Goal: Task Accomplishment & Management: Manage account settings

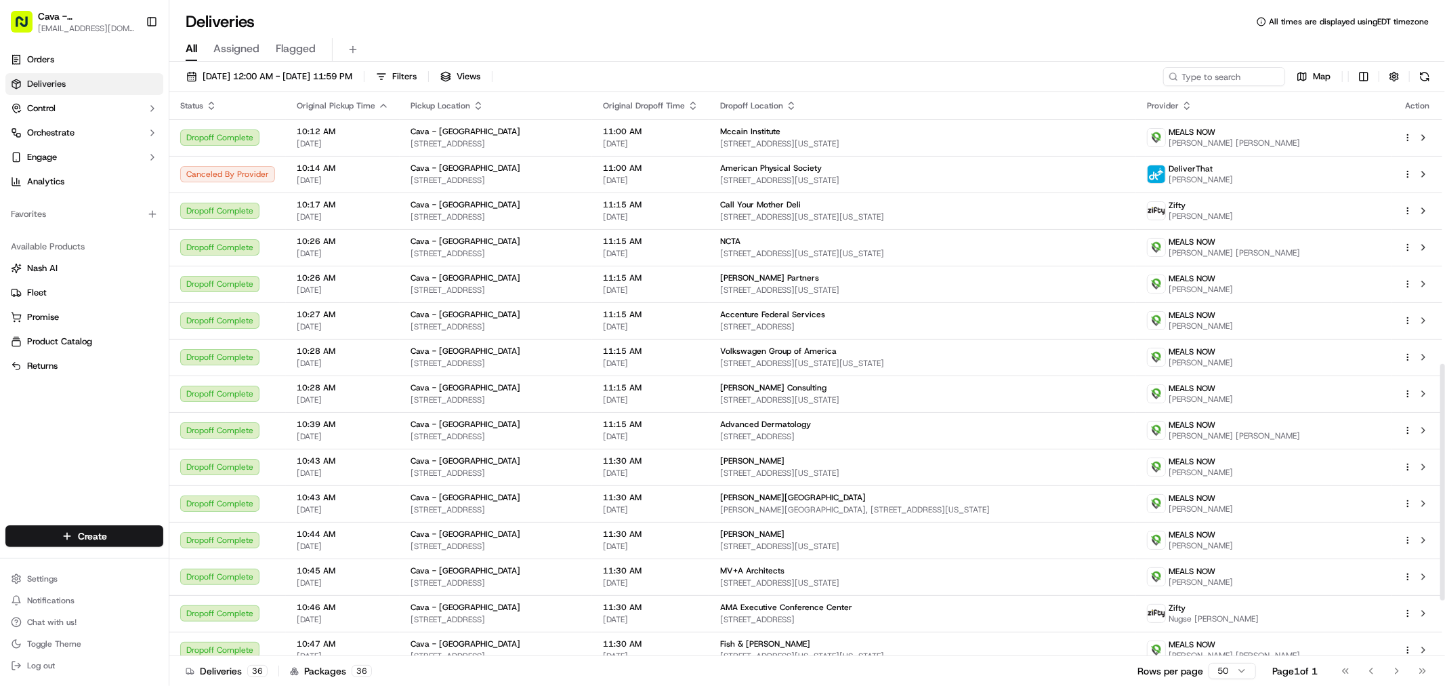
scroll to position [647, 0]
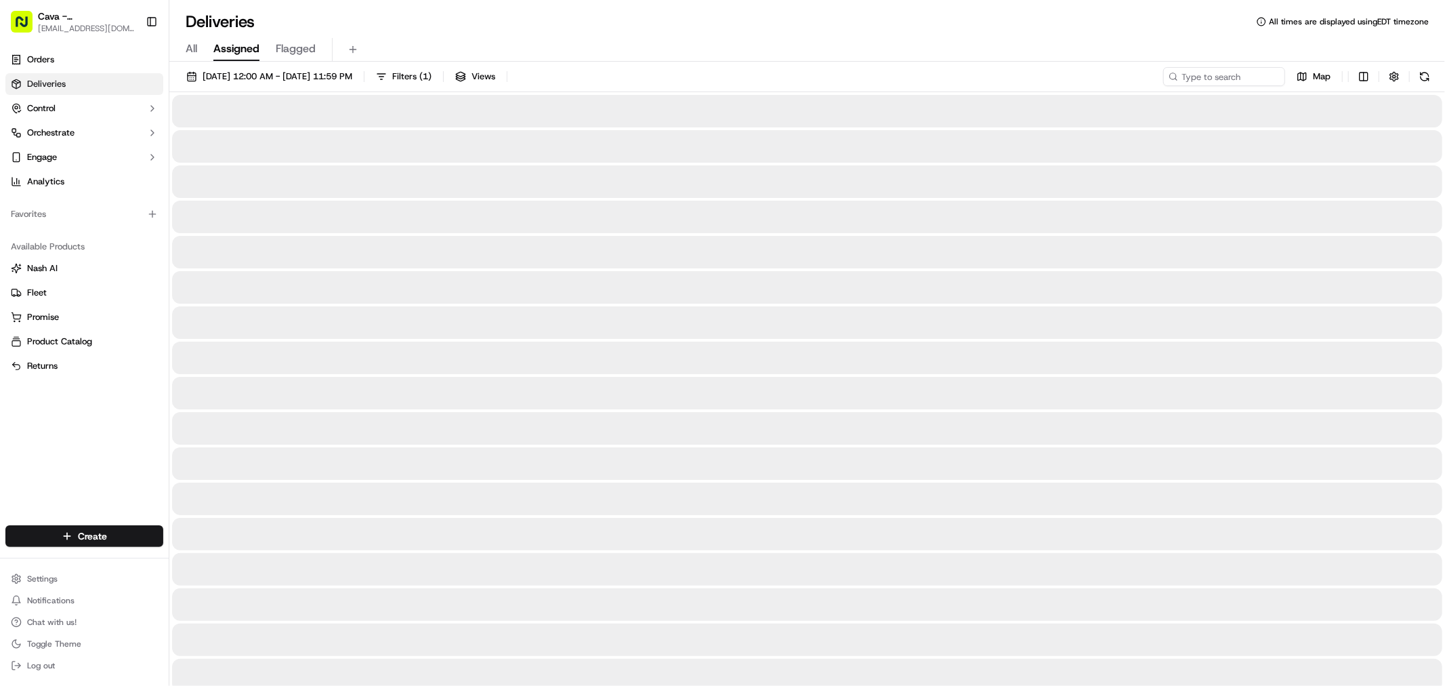
click at [228, 52] on span "Assigned" at bounding box center [236, 49] width 46 height 16
click at [191, 52] on span "All" at bounding box center [192, 49] width 12 height 16
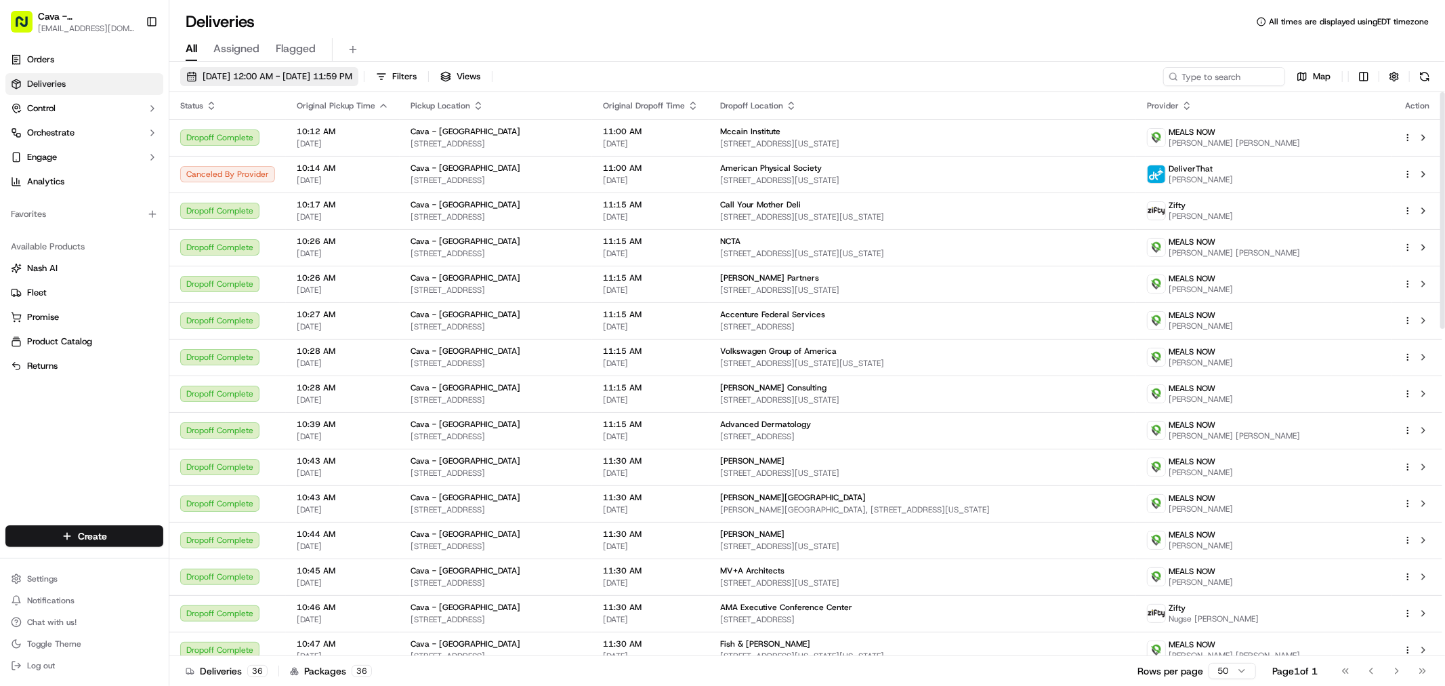
click at [347, 83] on button "[DATE] 12:00 AM - [DATE] 11:59 PM" at bounding box center [269, 76] width 178 height 19
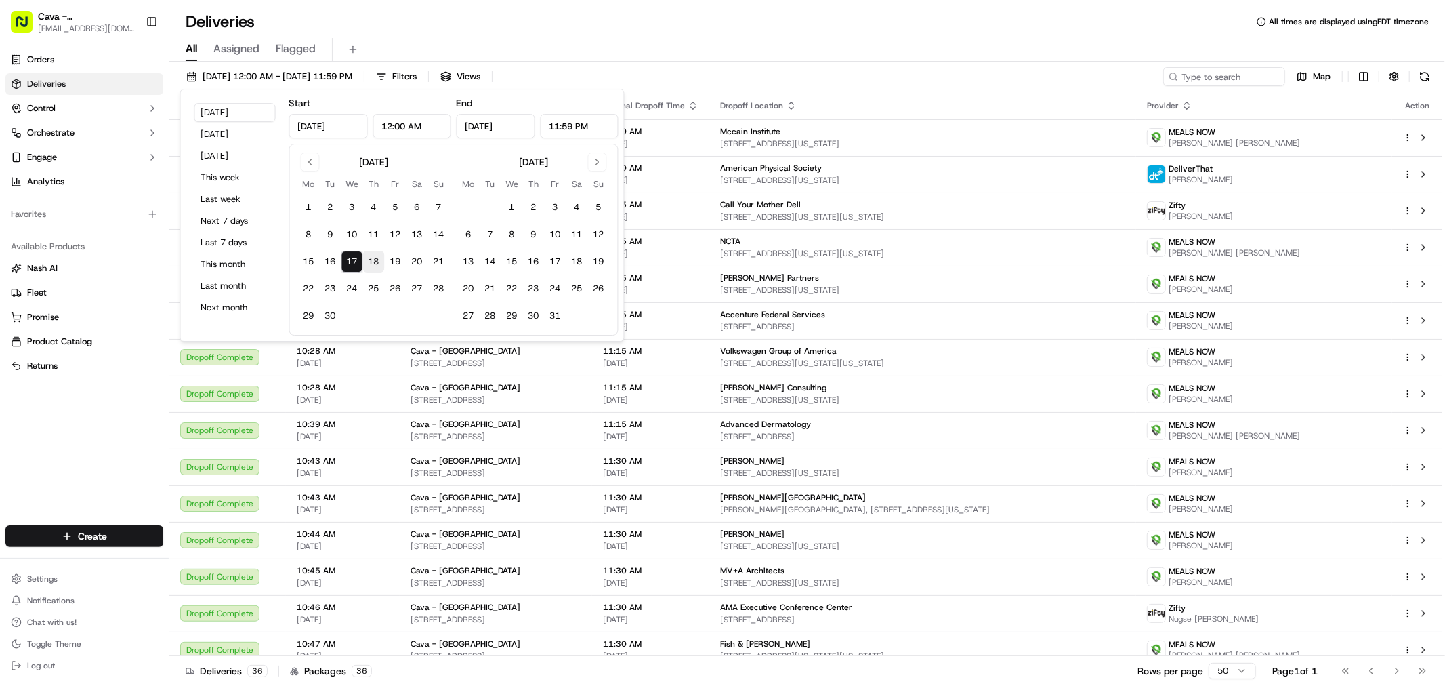
click at [376, 256] on button "18" at bounding box center [374, 262] width 22 height 22
type input "[DATE]"
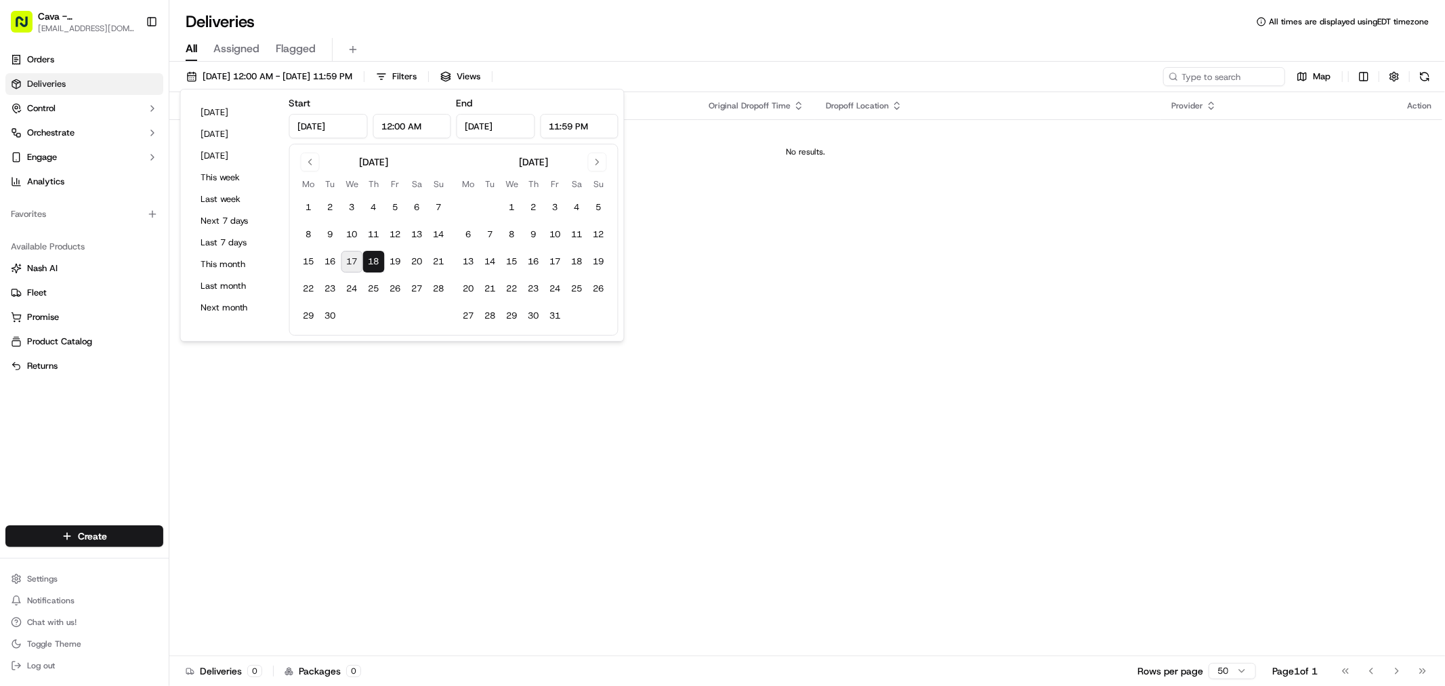
click at [800, 393] on div "Status Original Pickup Time Pickup Location Original Dropoff Time Dropoff Locat…" at bounding box center [805, 374] width 1273 height 564
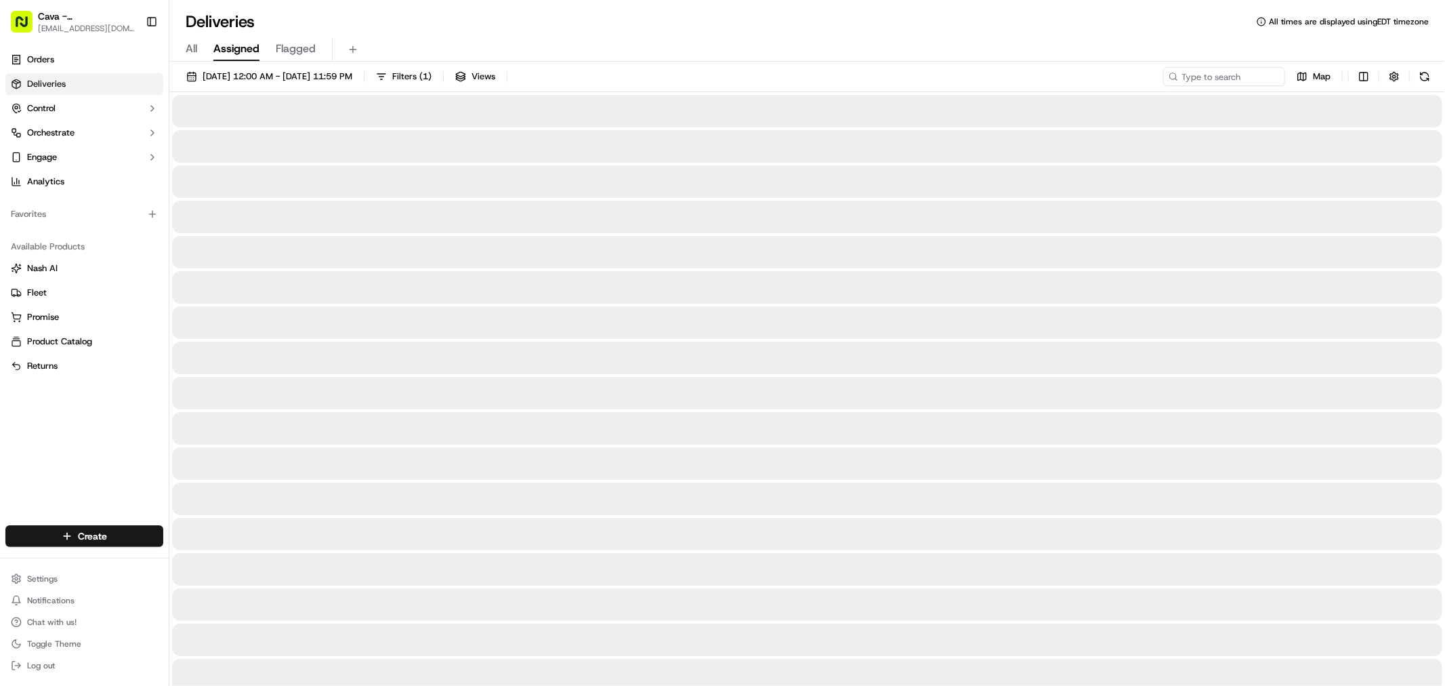
click at [249, 52] on span "Assigned" at bounding box center [236, 49] width 46 height 16
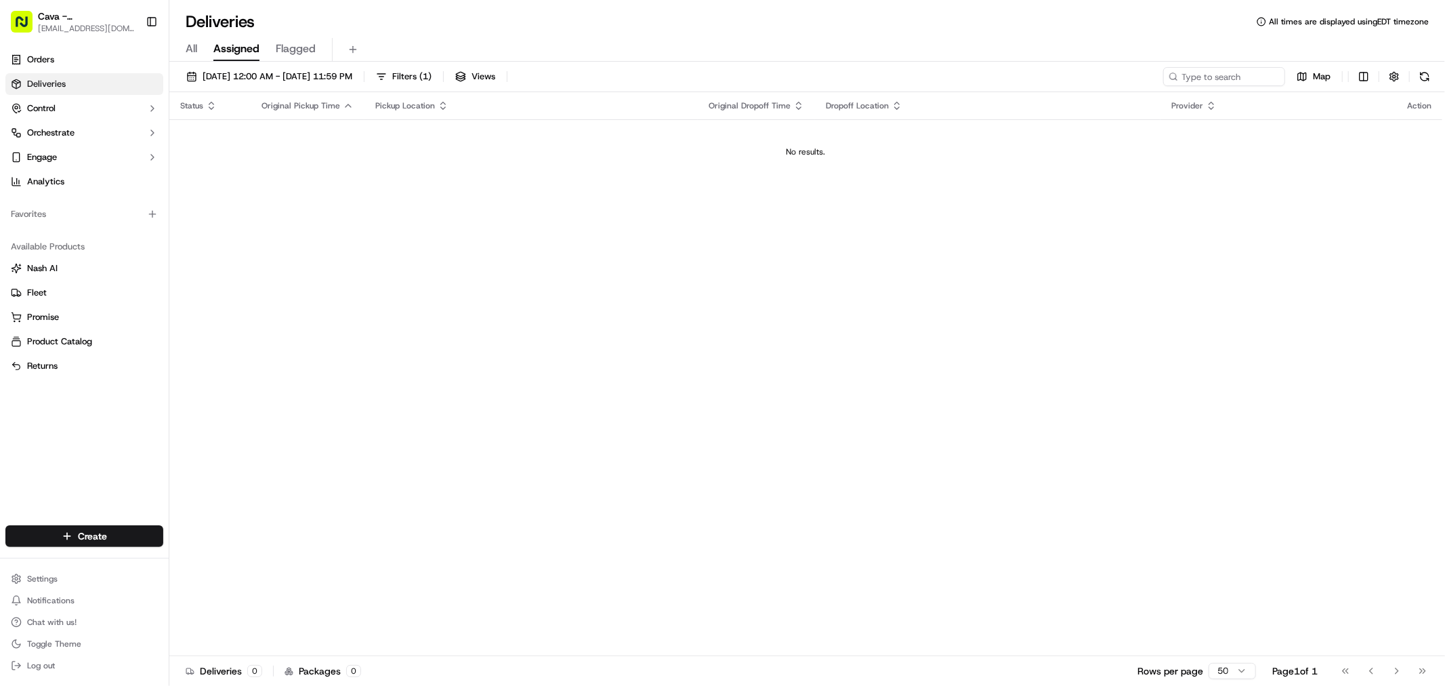
click at [292, 45] on span "Flagged" at bounding box center [296, 49] width 40 height 16
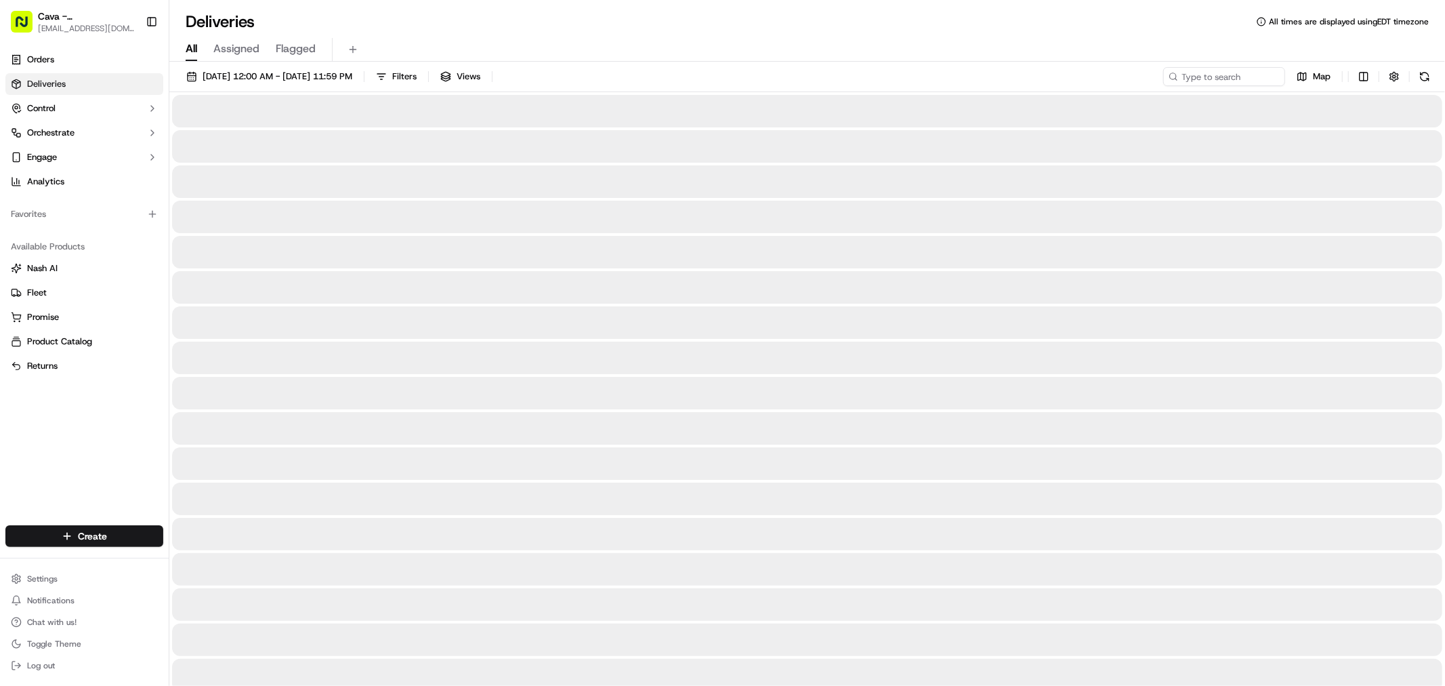
click at [192, 49] on span "All" at bounding box center [192, 49] width 12 height 16
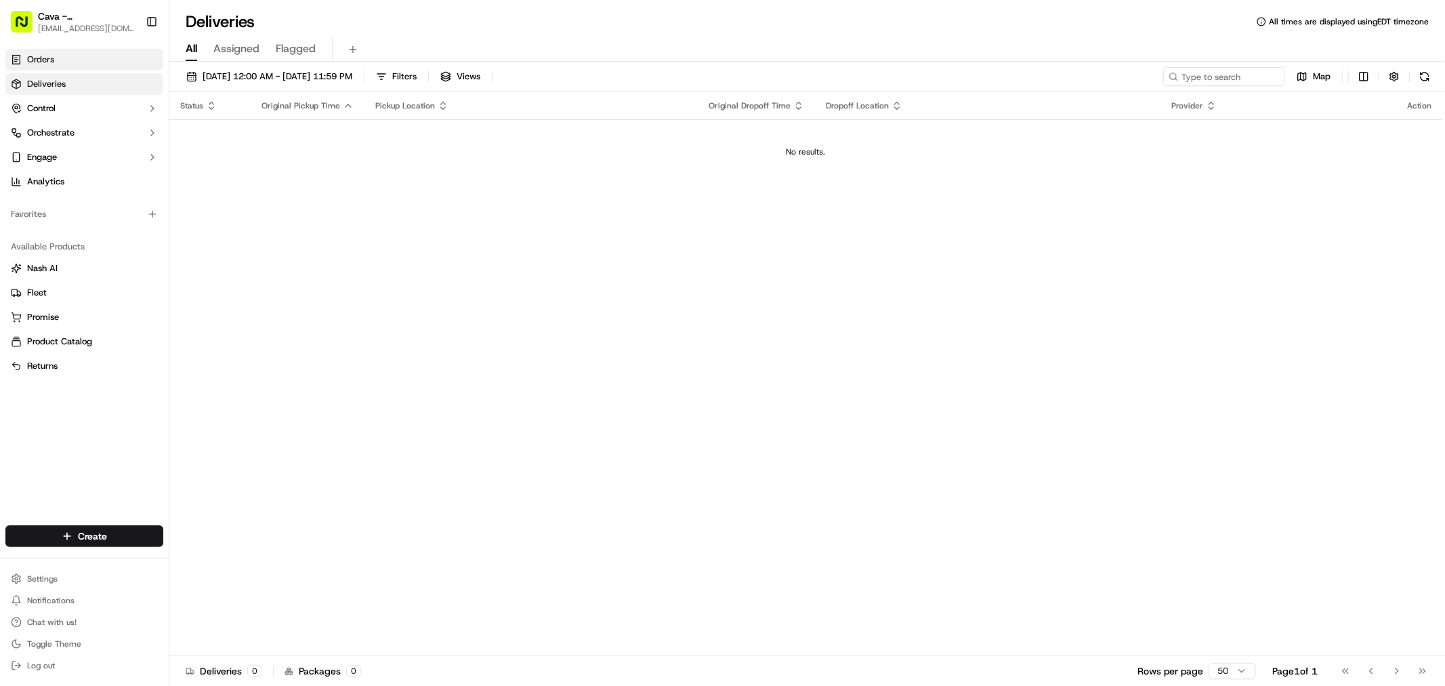
click at [89, 66] on link "Orders" at bounding box center [84, 60] width 158 height 22
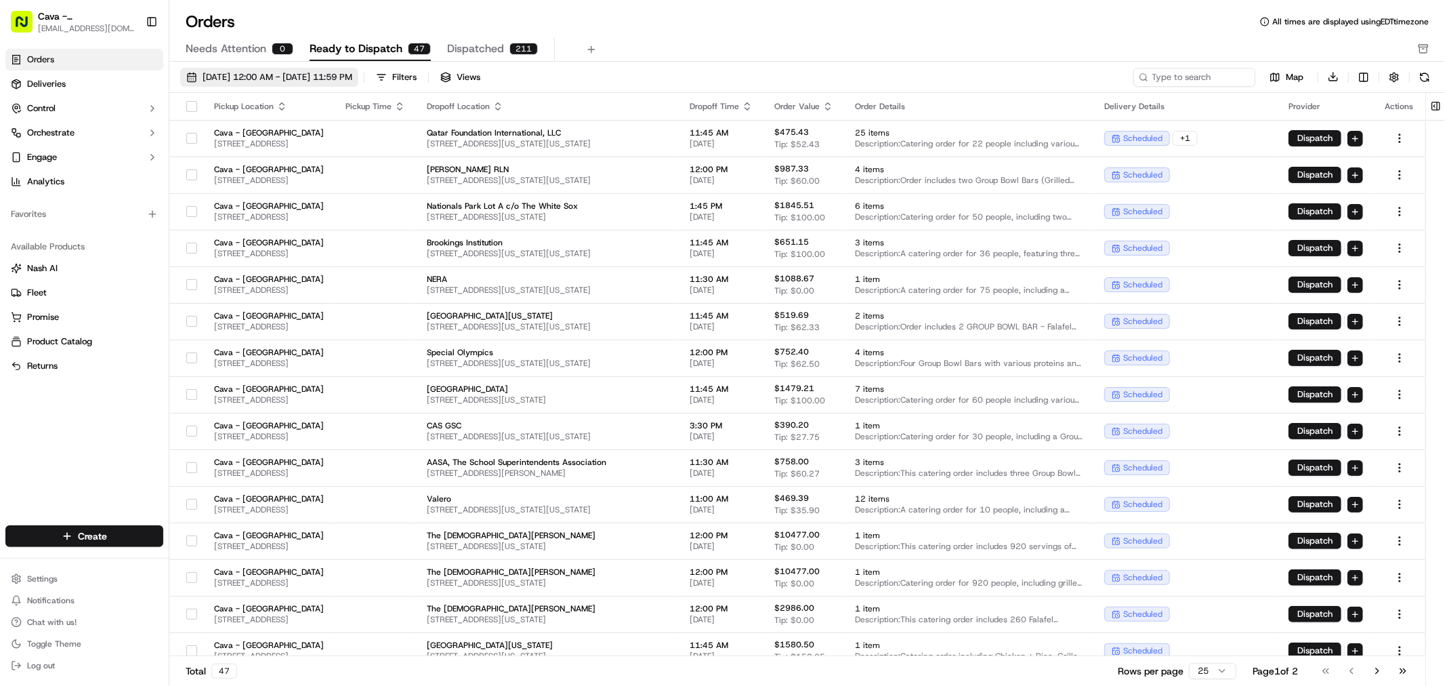
click at [319, 79] on span "[DATE] 12:00 AM - [DATE] 11:59 PM" at bounding box center [278, 77] width 150 height 12
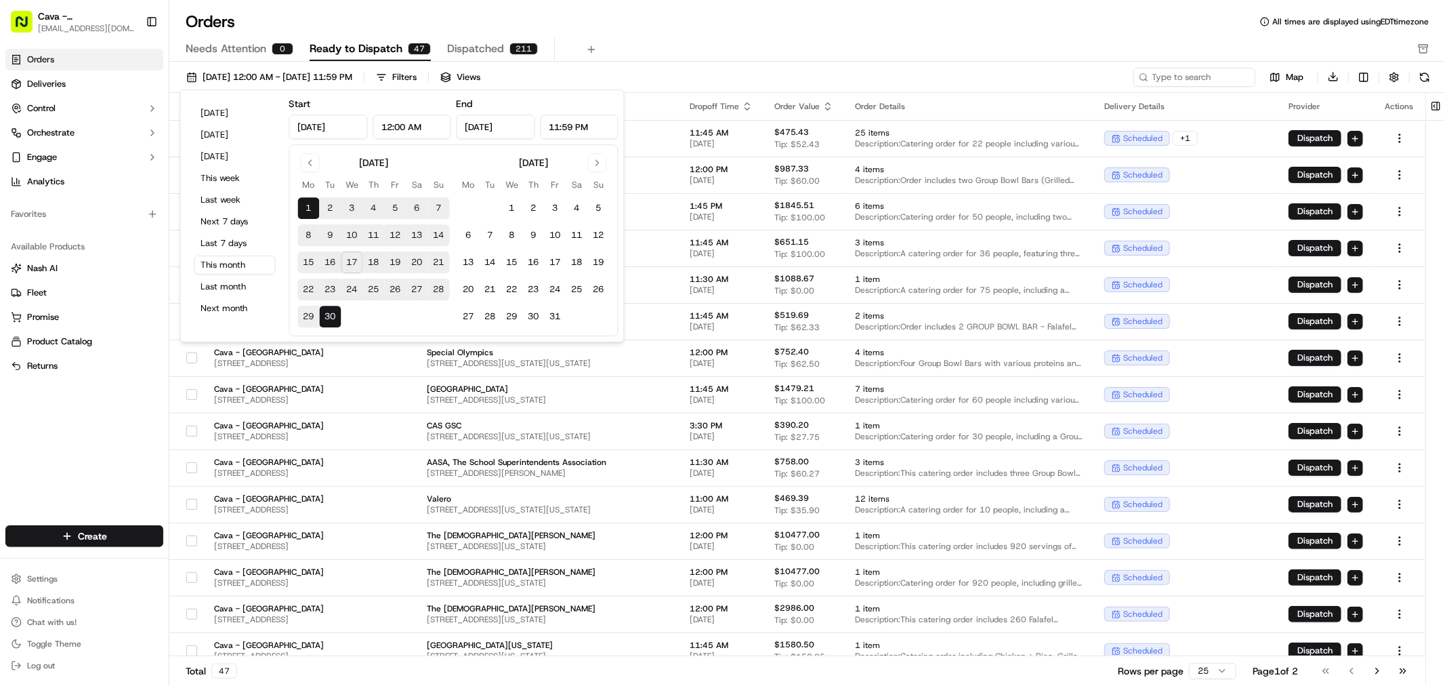
click at [375, 260] on button "18" at bounding box center [374, 262] width 22 height 22
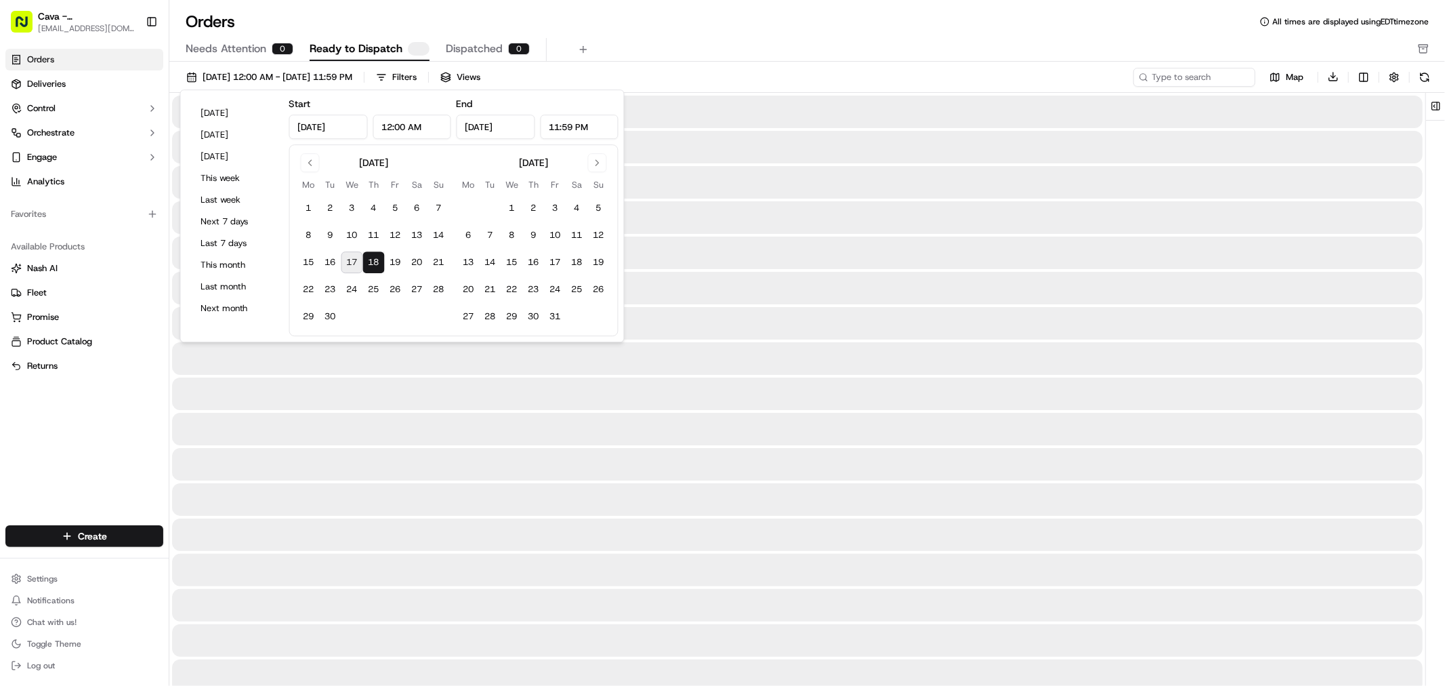
type input "[DATE]"
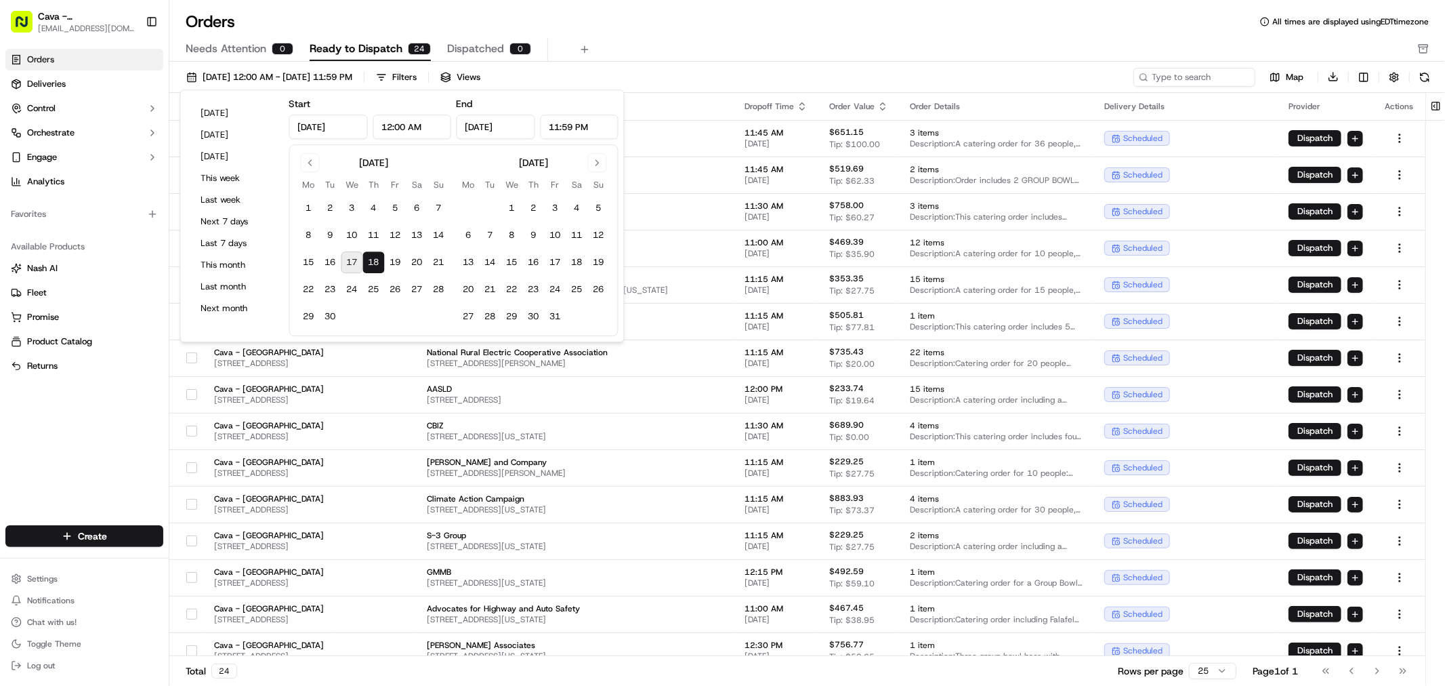
click at [740, 41] on div "Needs Attention 0 Ready to Dispatch 24 Dispatched 0" at bounding box center [798, 49] width 1225 height 23
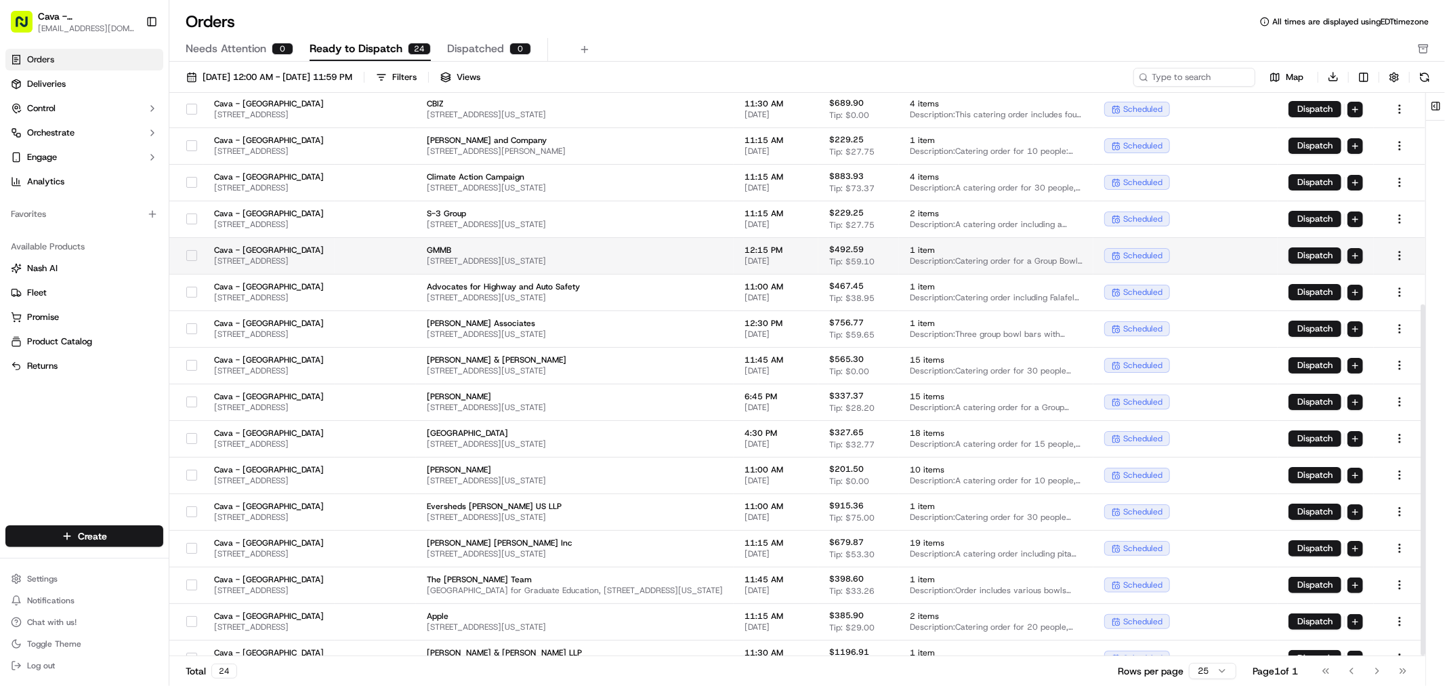
scroll to position [341, 0]
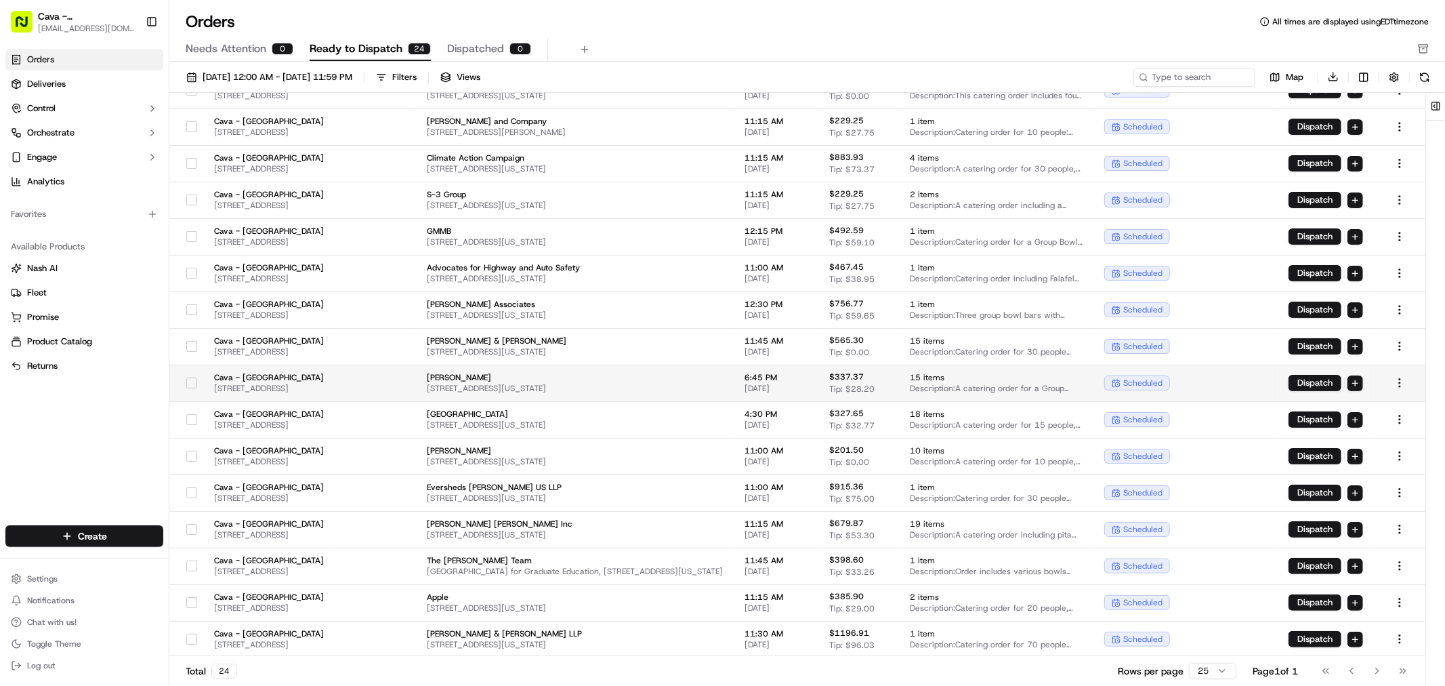
click at [197, 382] on button "button" at bounding box center [191, 382] width 11 height 11
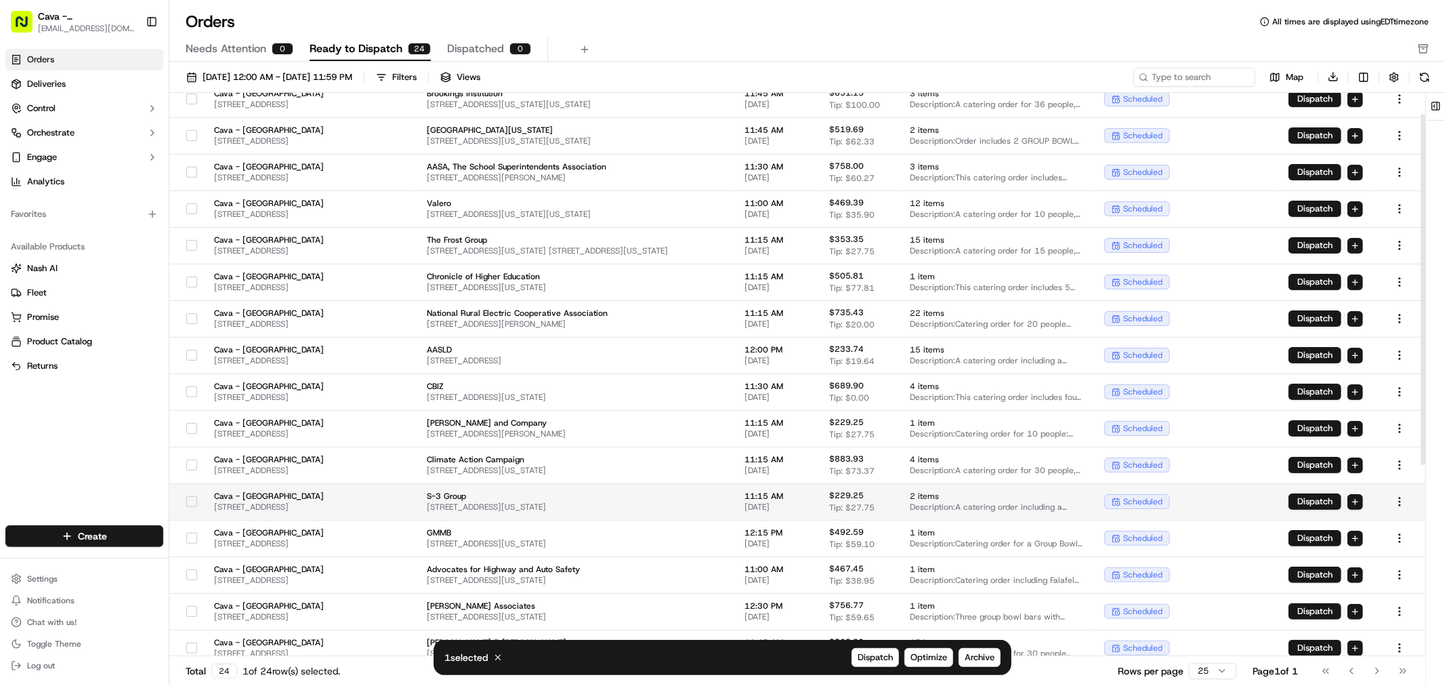
scroll to position [0, 0]
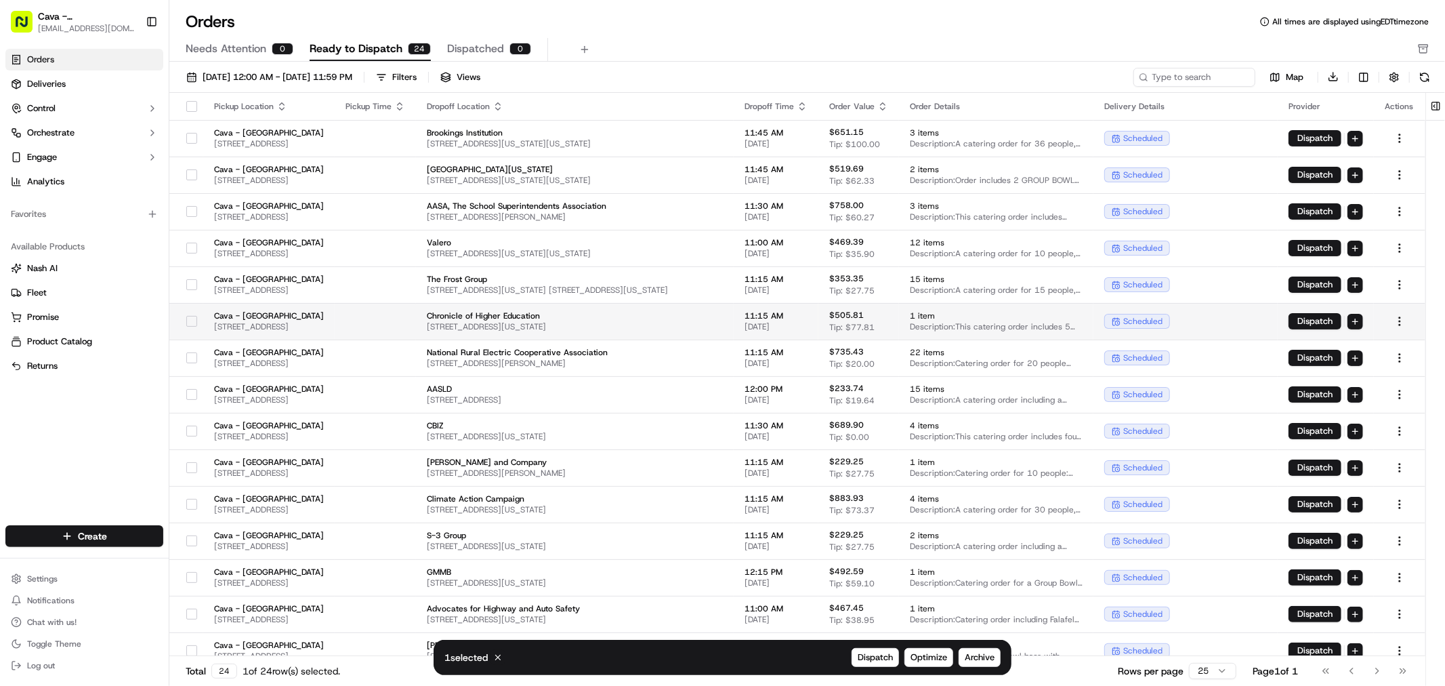
click at [193, 322] on button "button" at bounding box center [191, 321] width 11 height 11
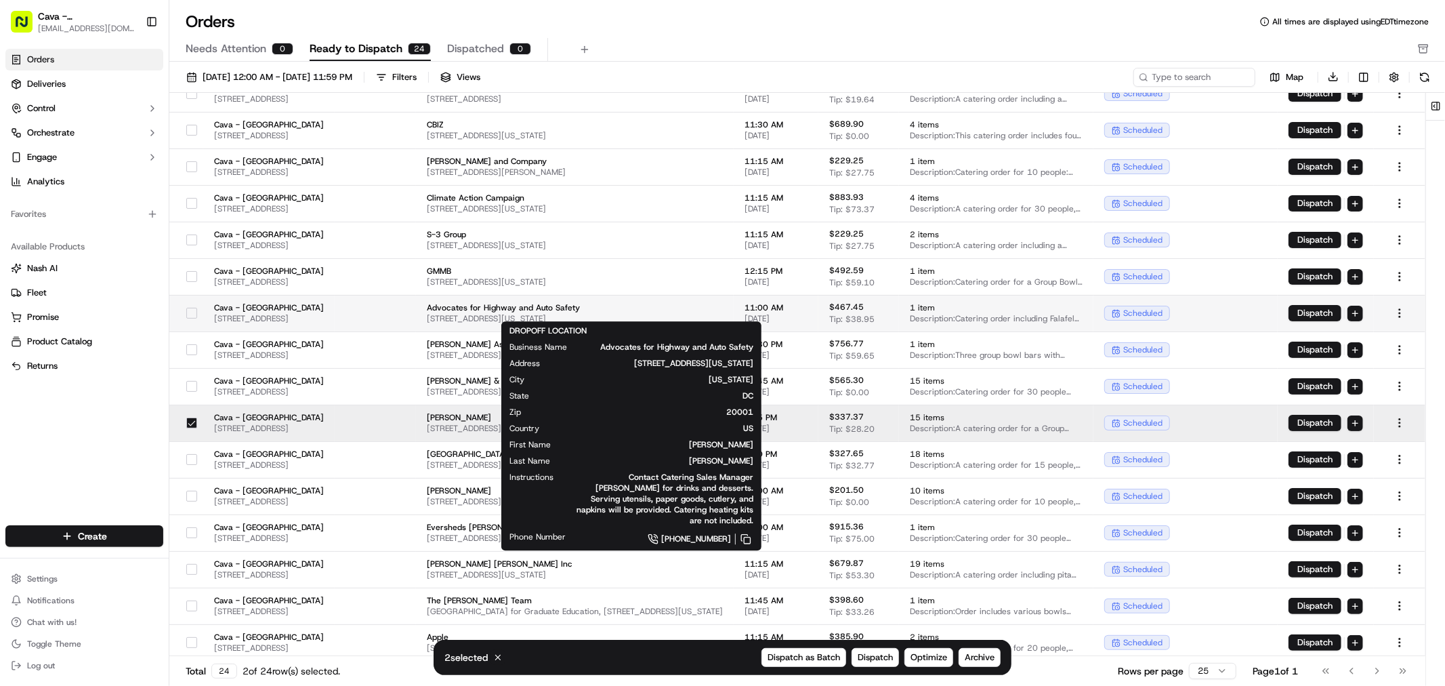
scroll to position [341, 0]
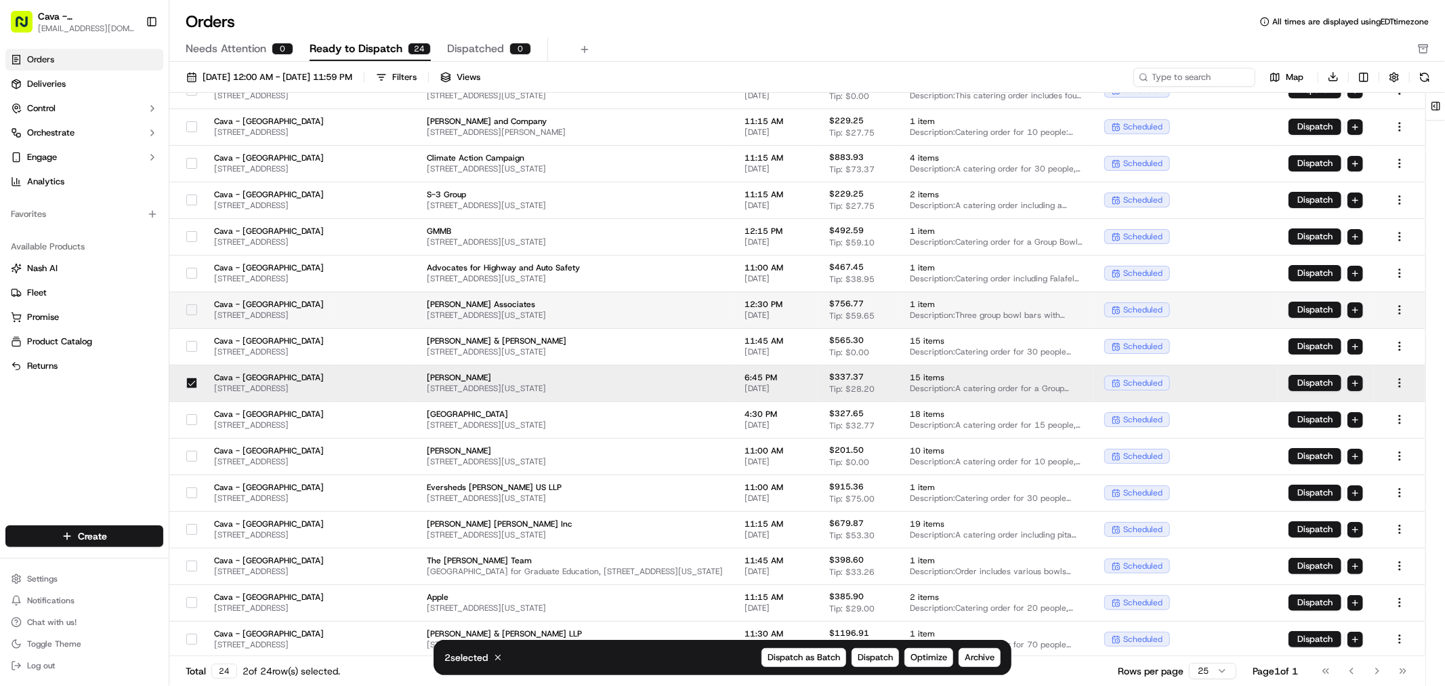
click at [181, 308] on div at bounding box center [191, 310] width 23 height 22
click at [191, 493] on button "button" at bounding box center [191, 492] width 11 height 11
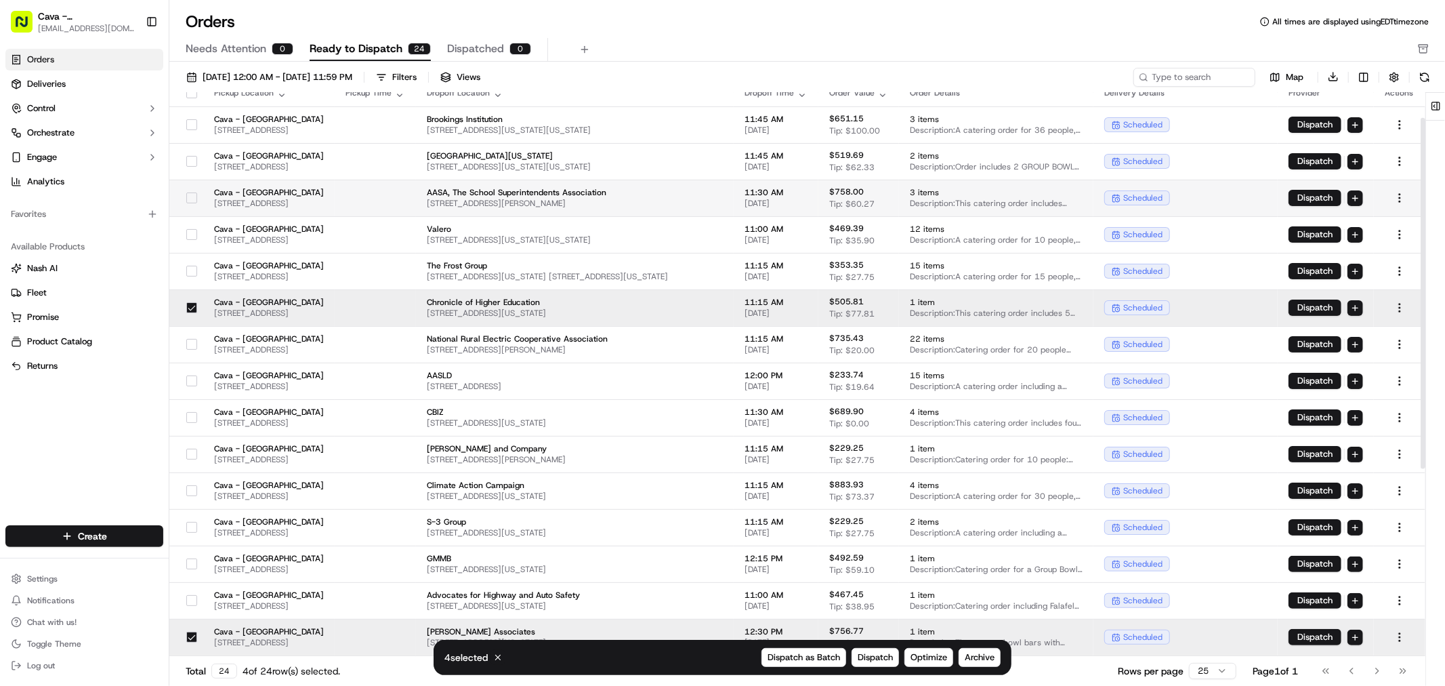
scroll to position [0, 0]
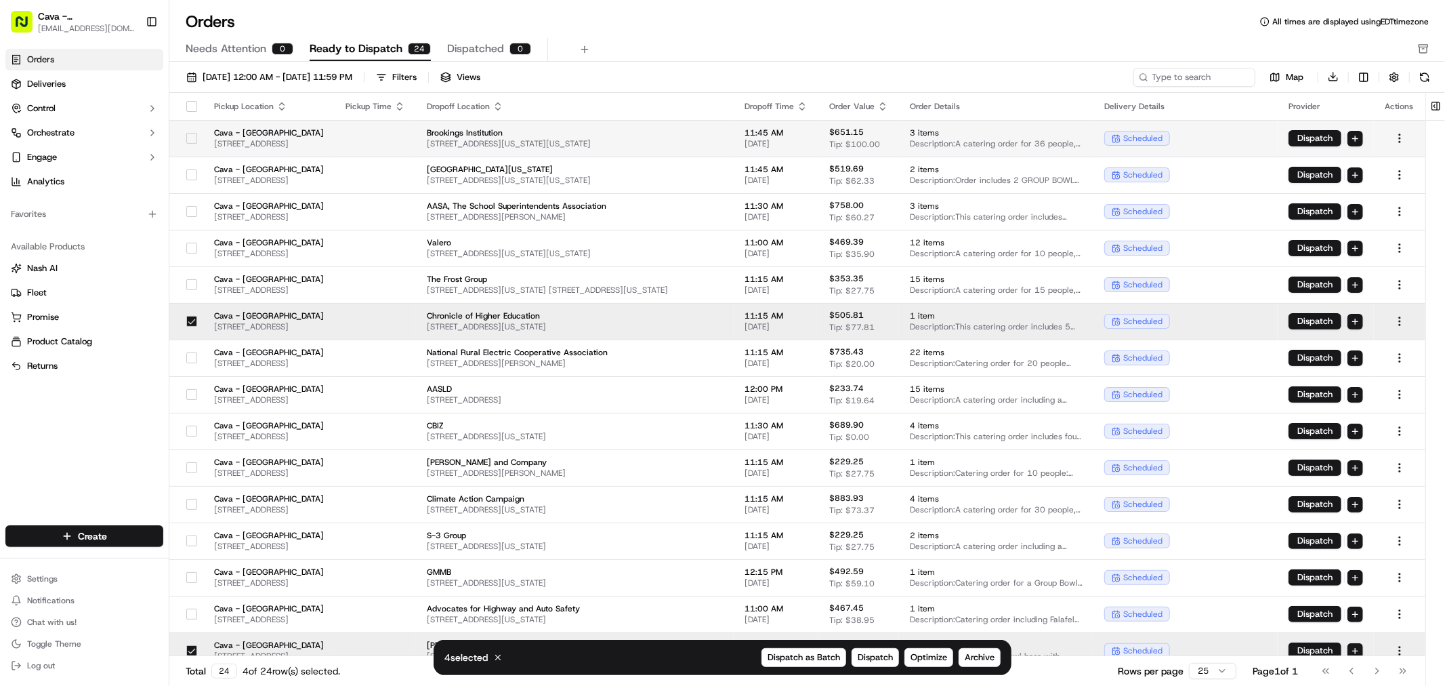
click at [186, 138] on button "button" at bounding box center [191, 138] width 11 height 11
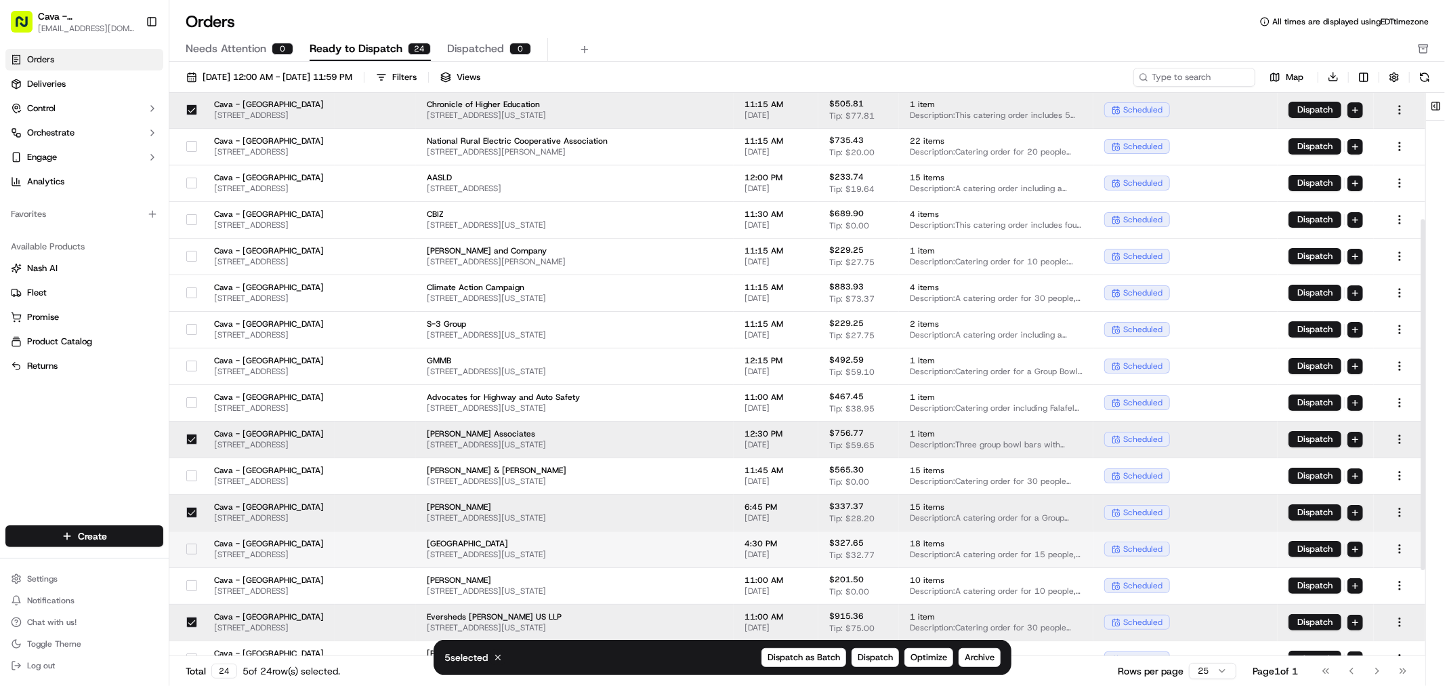
scroll to position [190, 0]
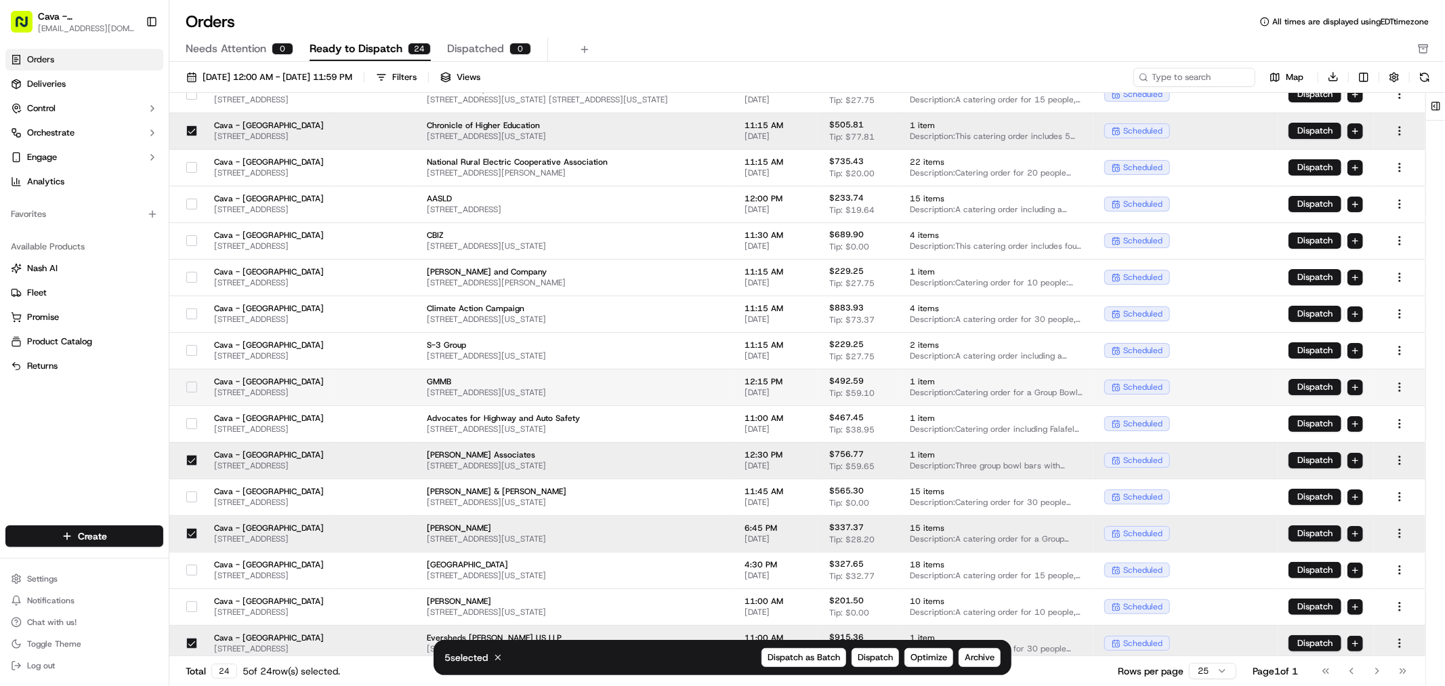
click at [194, 390] on button "button" at bounding box center [191, 387] width 11 height 11
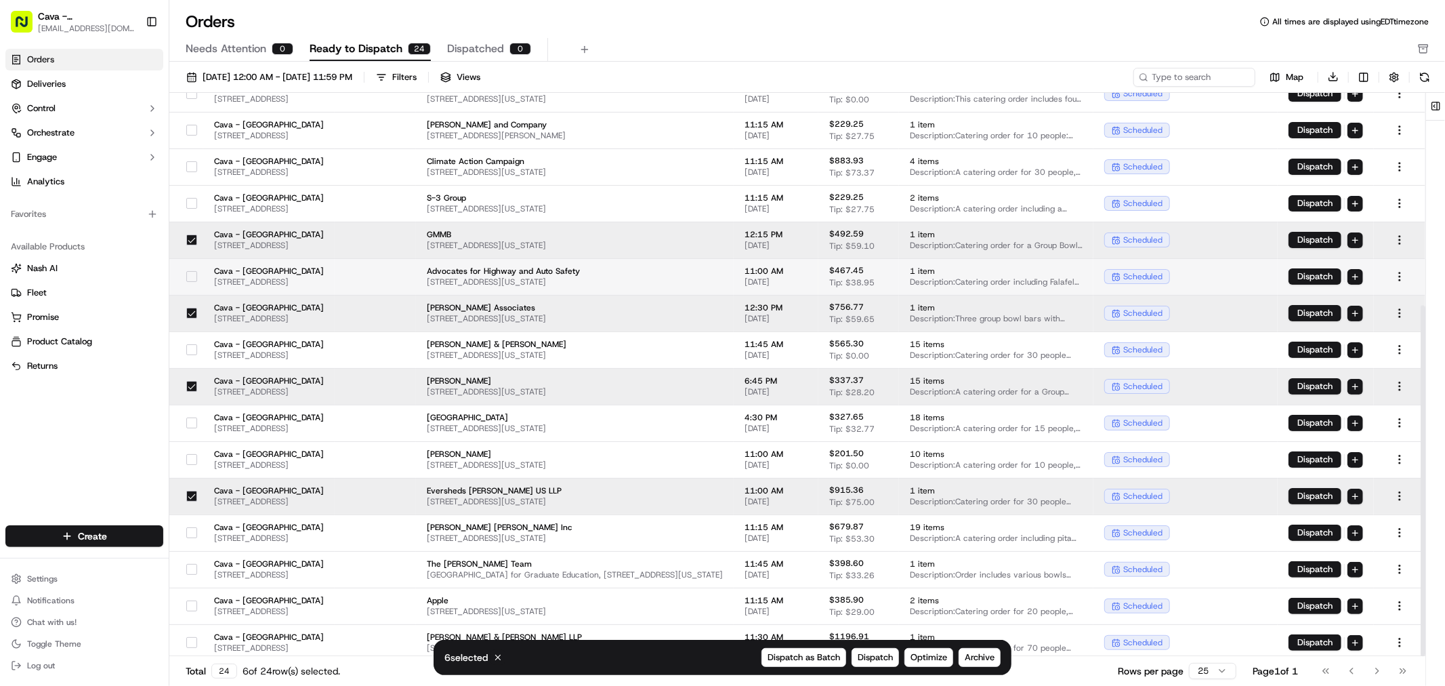
scroll to position [341, 0]
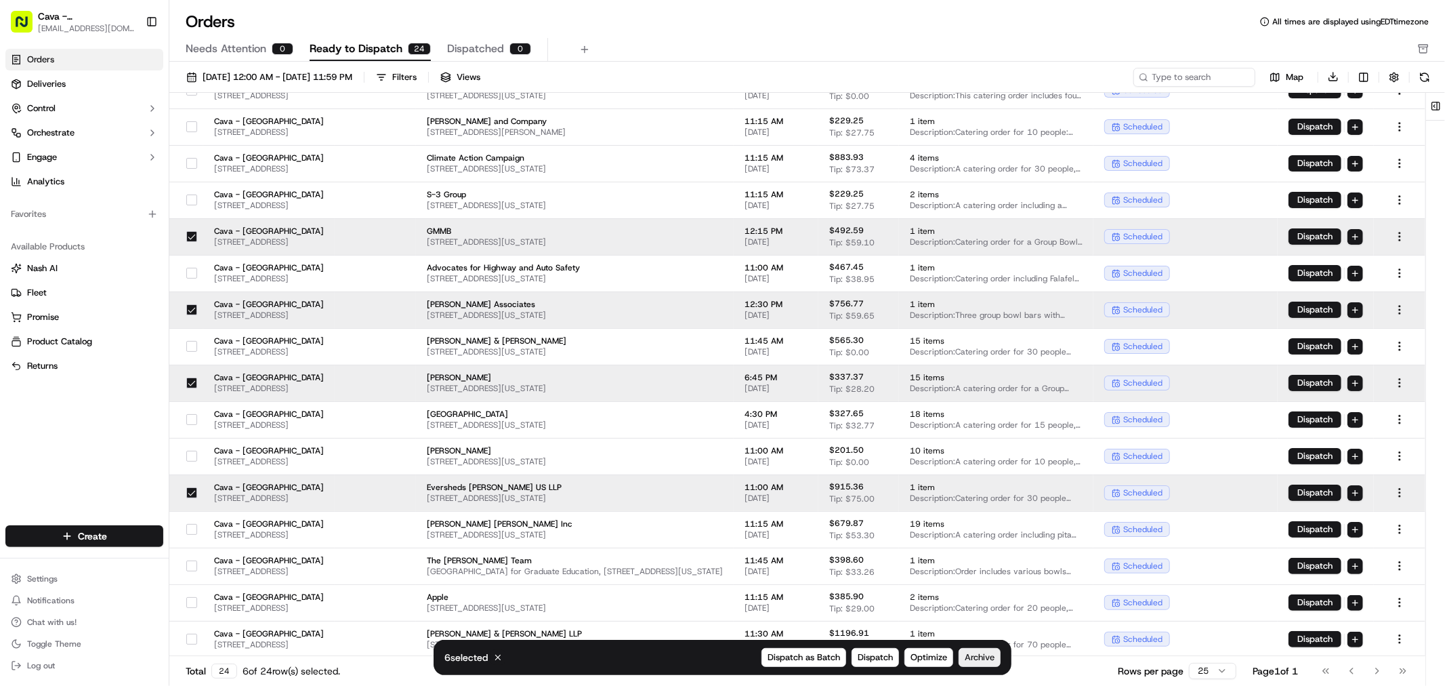
click at [973, 660] on span "Archive" at bounding box center [980, 657] width 30 height 12
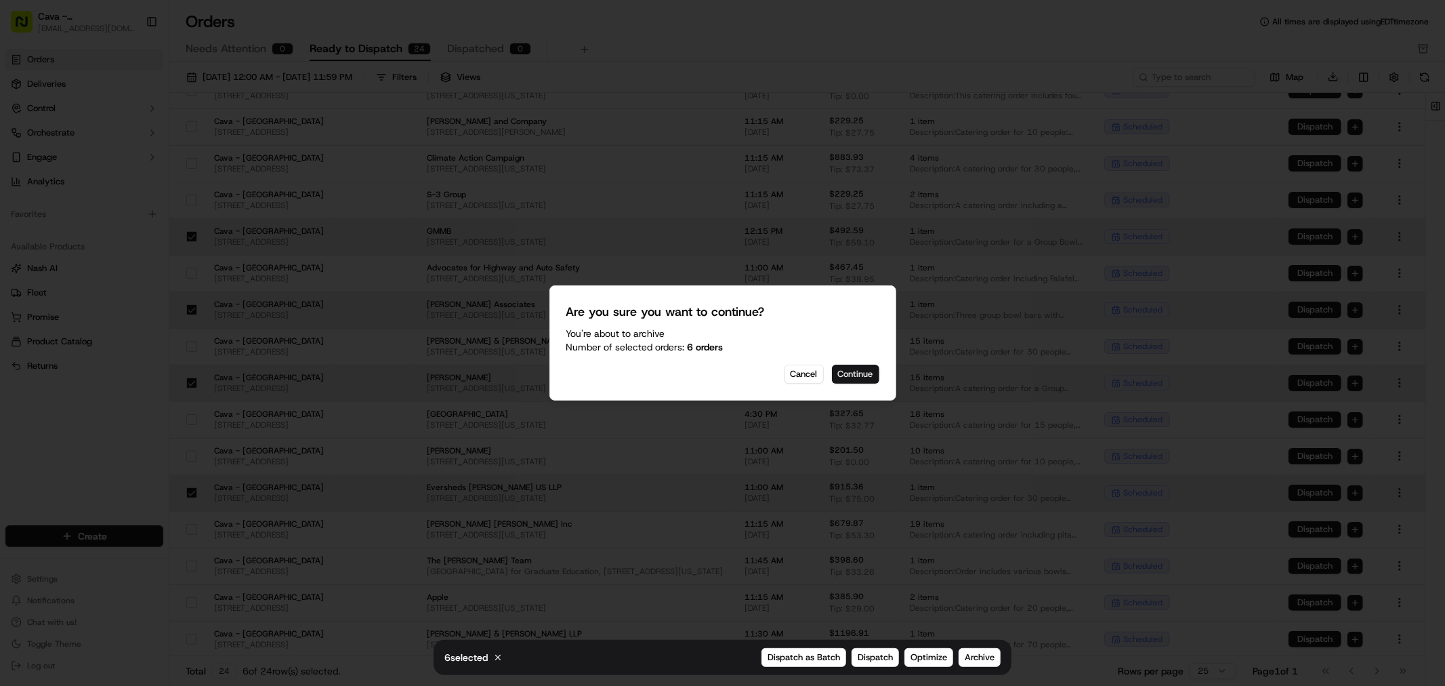
click at [858, 377] on button "Continue" at bounding box center [855, 374] width 47 height 19
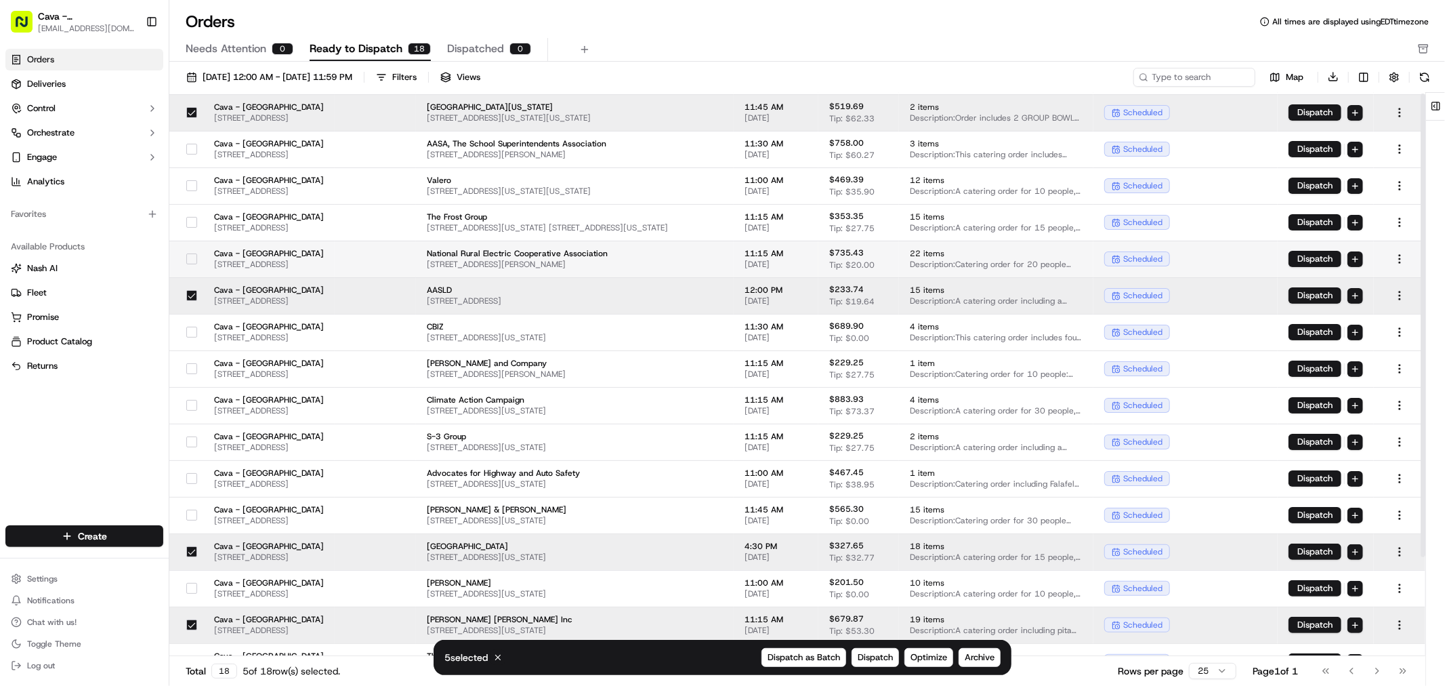
scroll to position [0, 0]
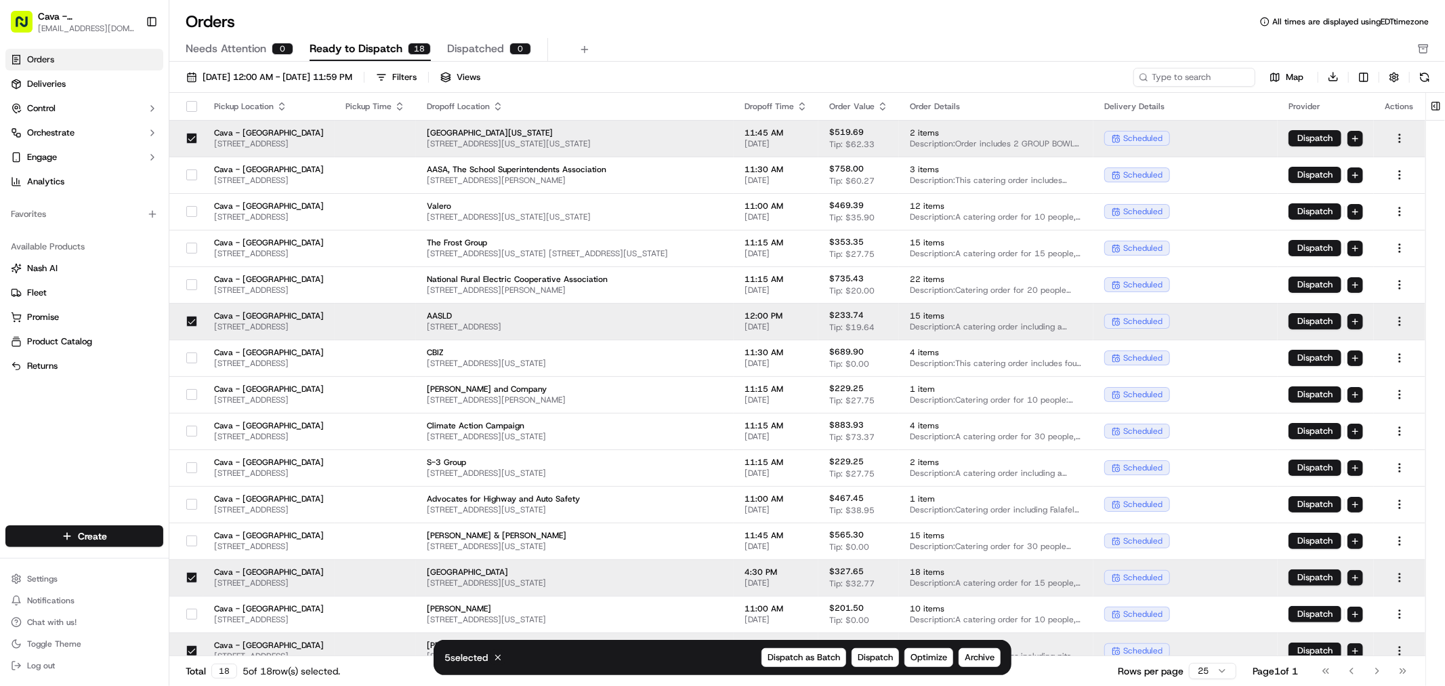
click at [678, 59] on div "Needs Attention 0 Ready to Dispatch 18 Dispatched 0" at bounding box center [798, 49] width 1225 height 23
click at [712, 22] on div "Orders All times are displayed using EDT timezone" at bounding box center [807, 22] width 1276 height 22
click at [990, 38] on div "Needs Attention 0 Ready to Dispatch 18 Dispatched 0" at bounding box center [798, 49] width 1225 height 23
click at [63, 83] on span "Deliveries" at bounding box center [46, 84] width 39 height 12
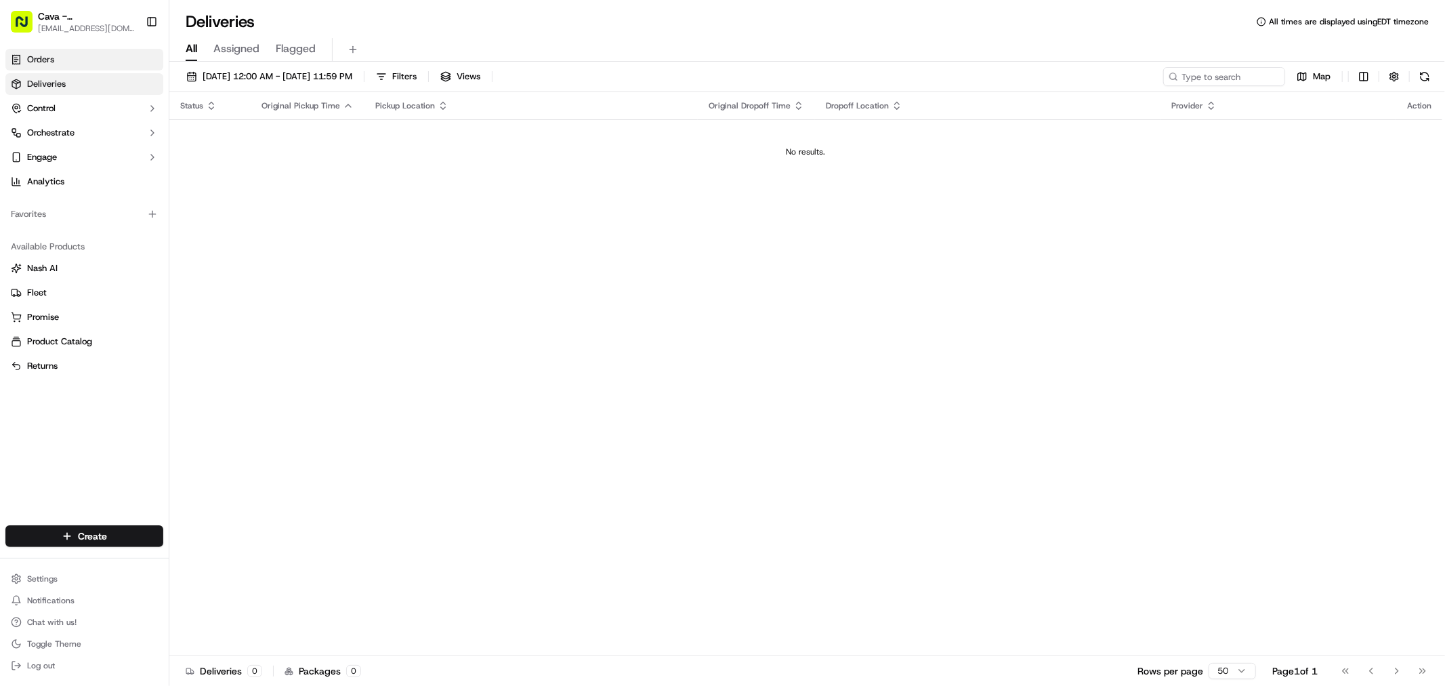
click at [97, 64] on link "Orders" at bounding box center [84, 60] width 158 height 22
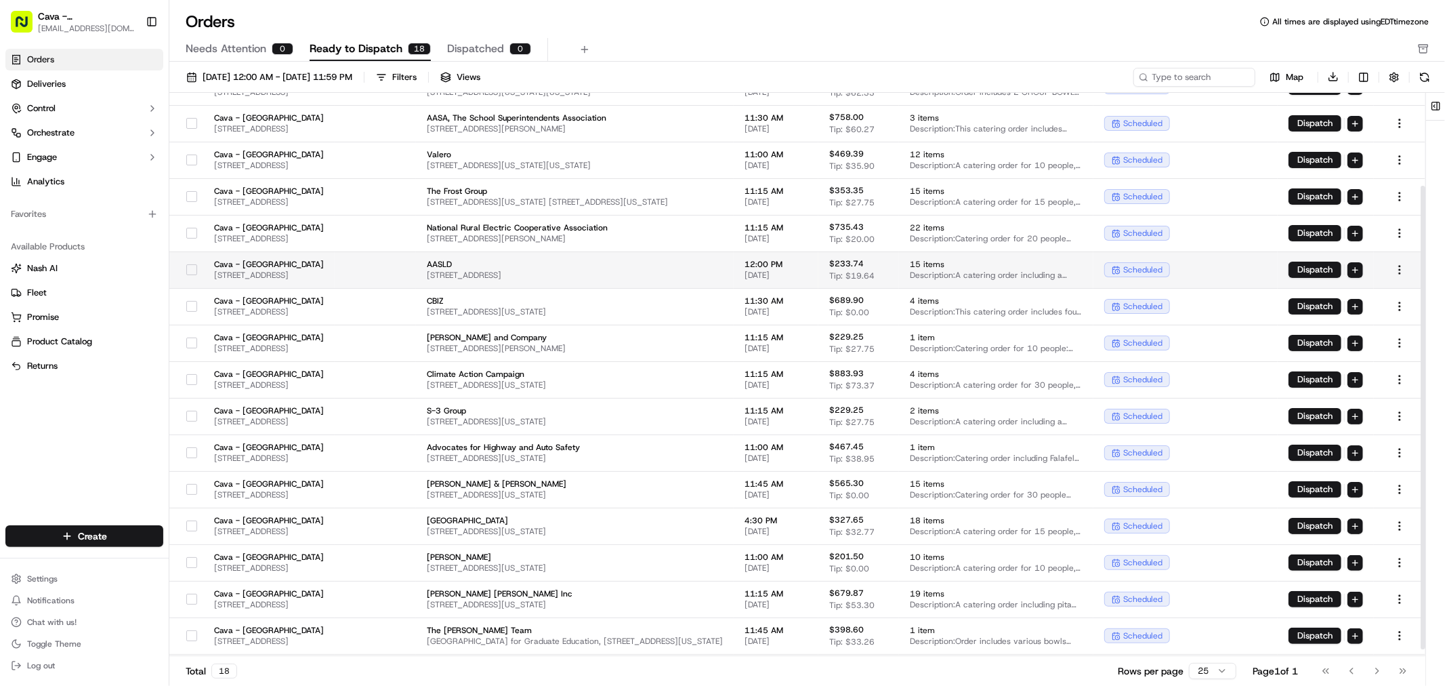
scroll to position [121, 0]
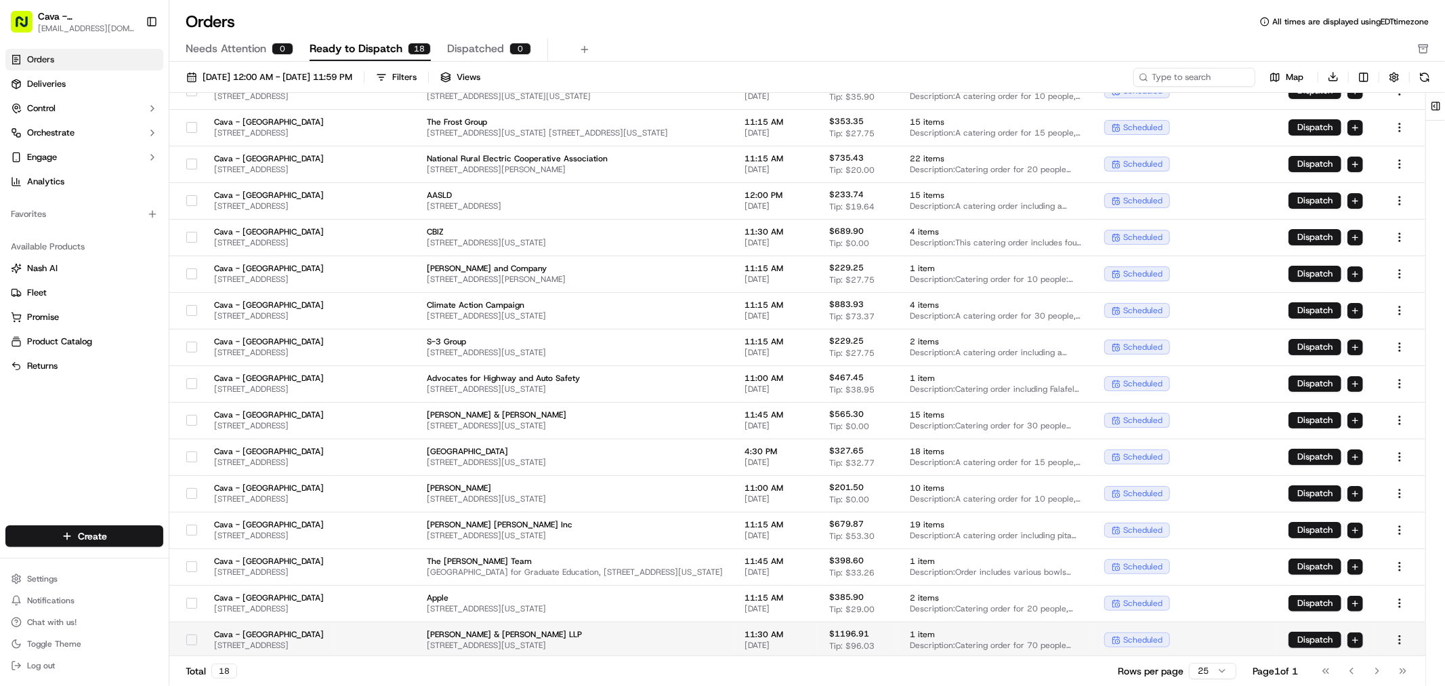
click at [187, 642] on button "button" at bounding box center [191, 639] width 11 height 11
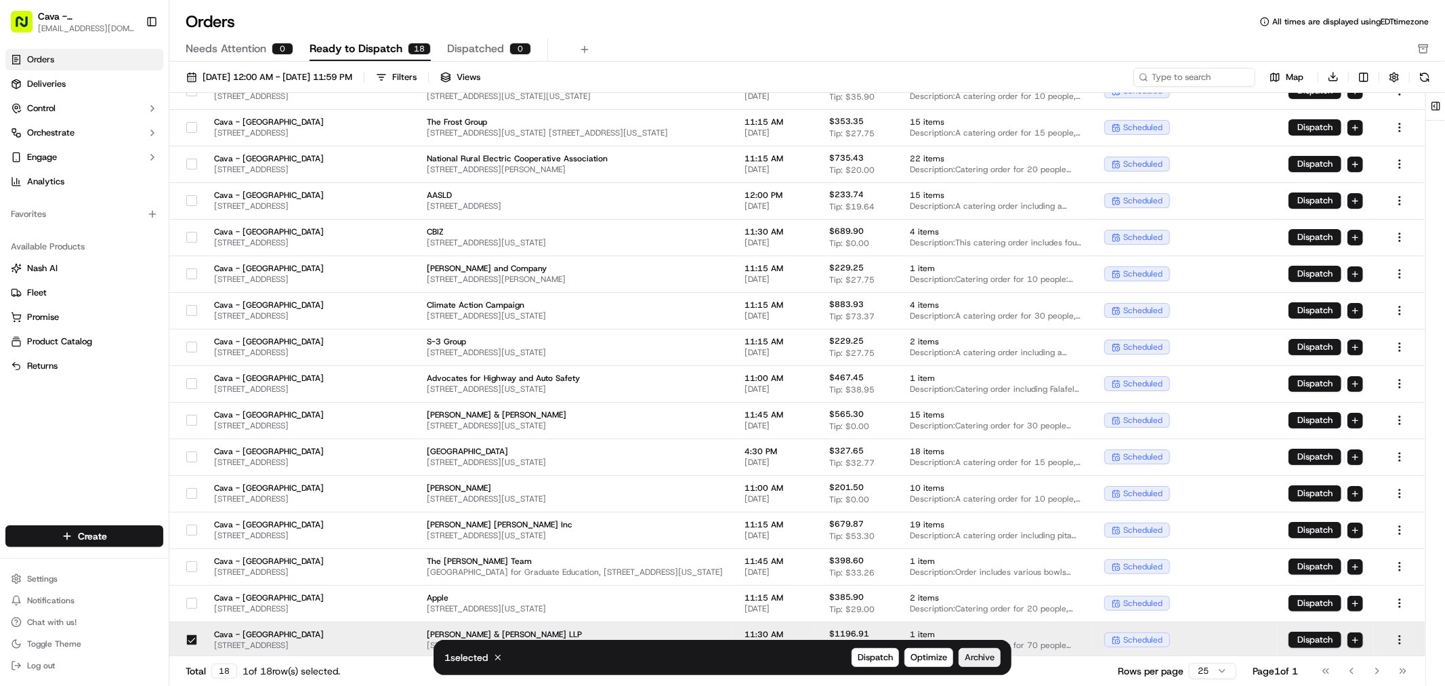
click at [991, 659] on span "Archive" at bounding box center [980, 657] width 30 height 12
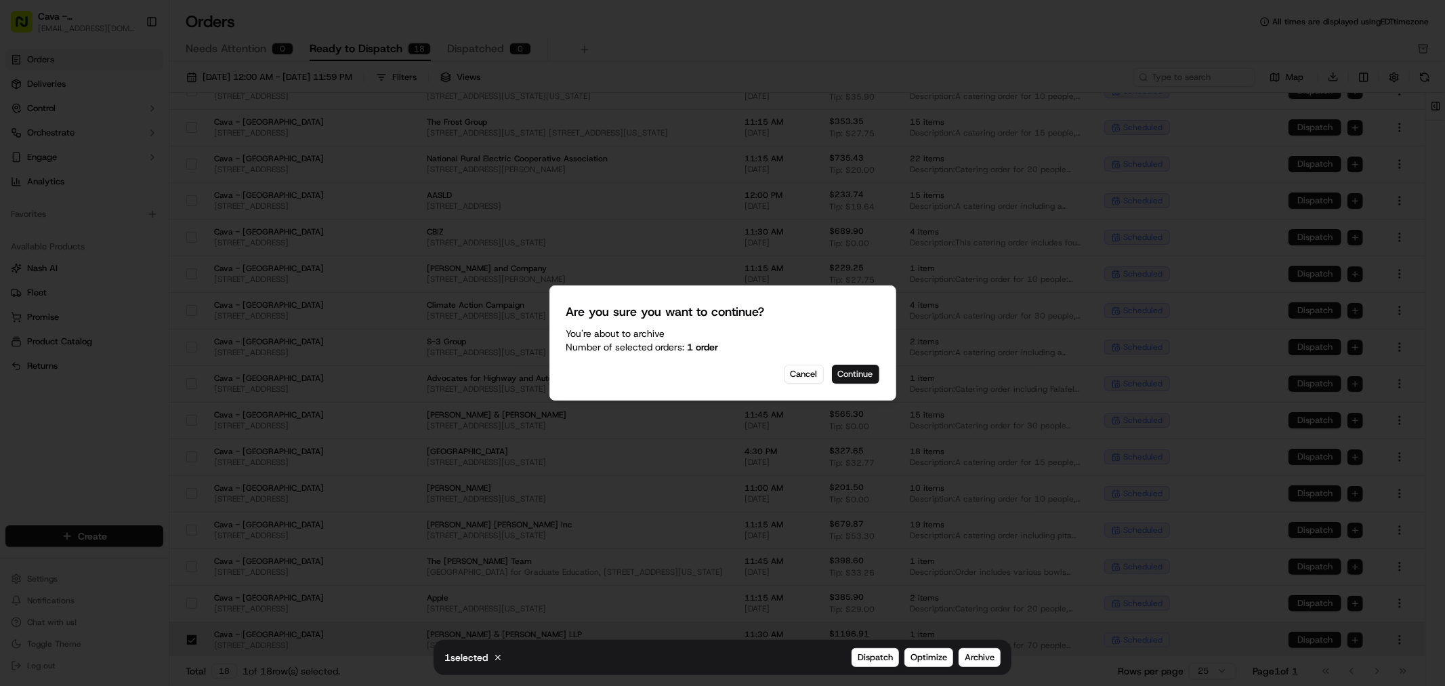
click at [861, 373] on button "Continue" at bounding box center [855, 374] width 47 height 19
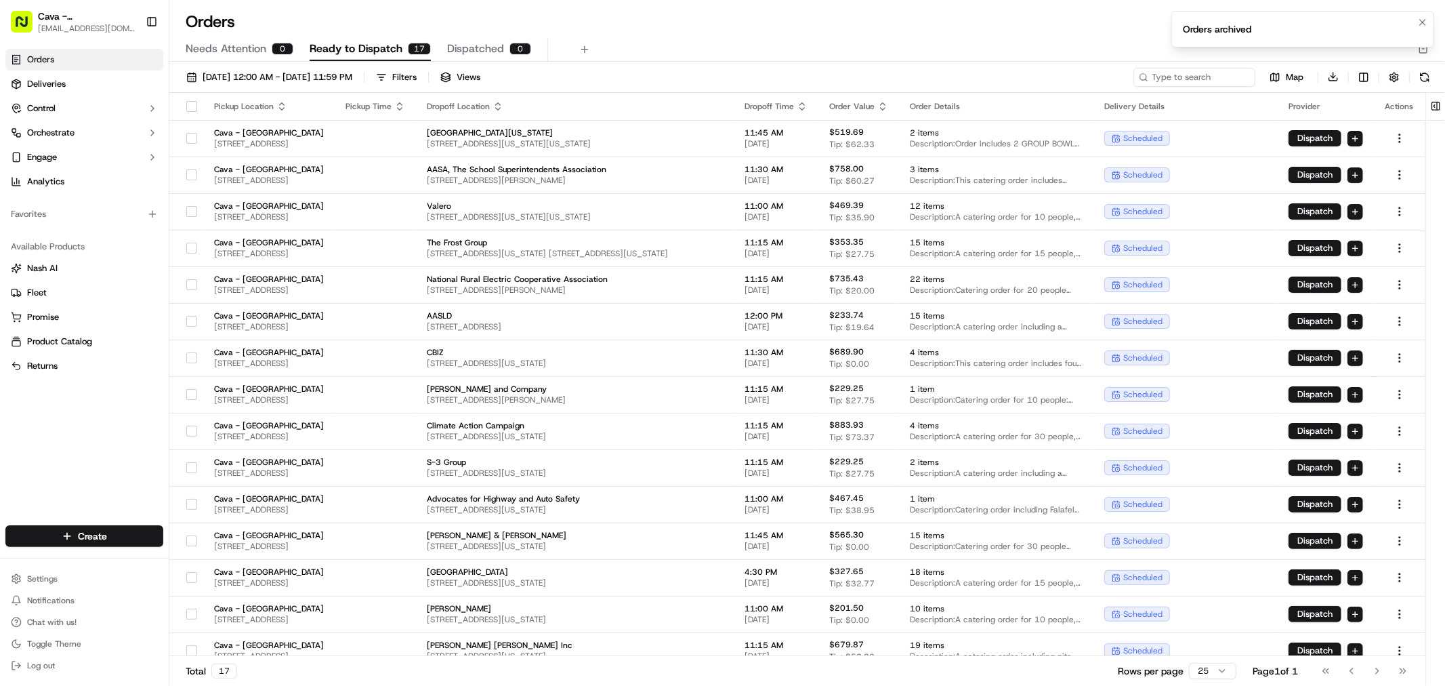
click at [1272, 30] on li "Orders archived" at bounding box center [1303, 29] width 263 height 37
click at [1186, 29] on div "Orders archived" at bounding box center [1217, 29] width 68 height 14
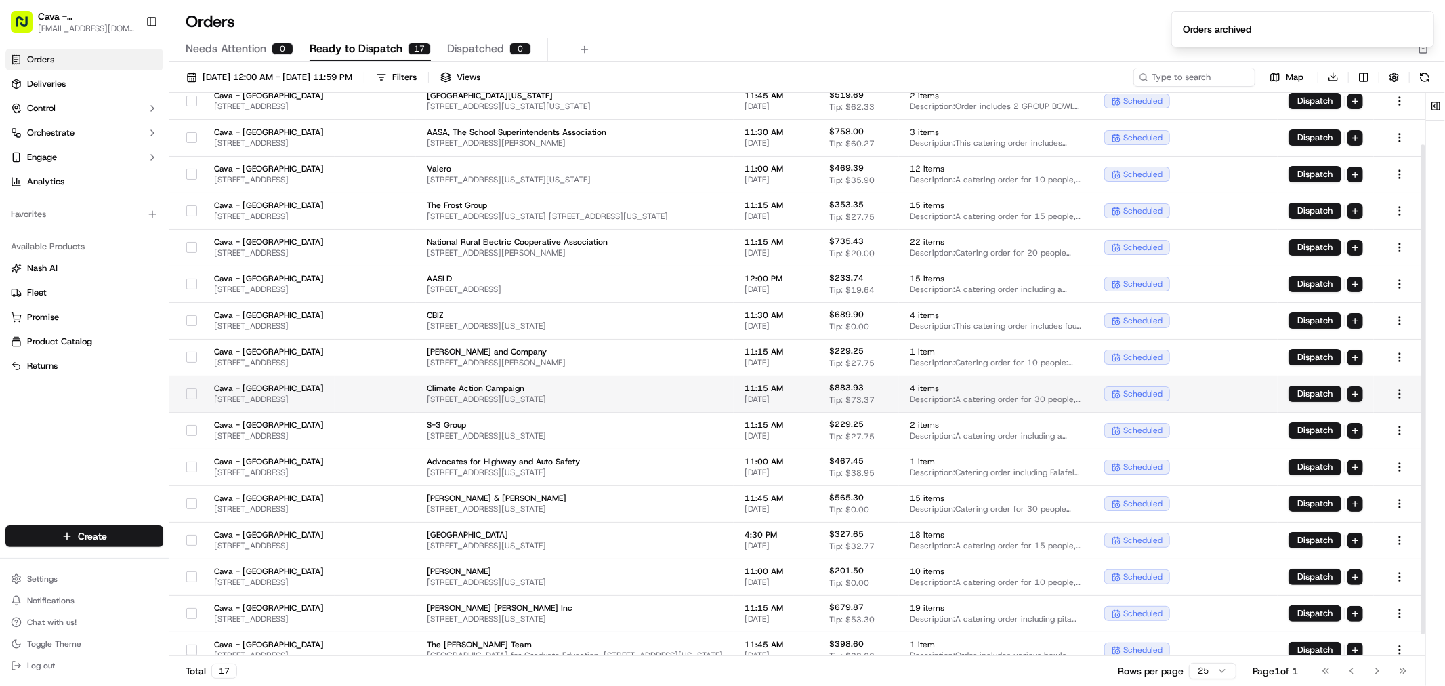
scroll to position [0, 0]
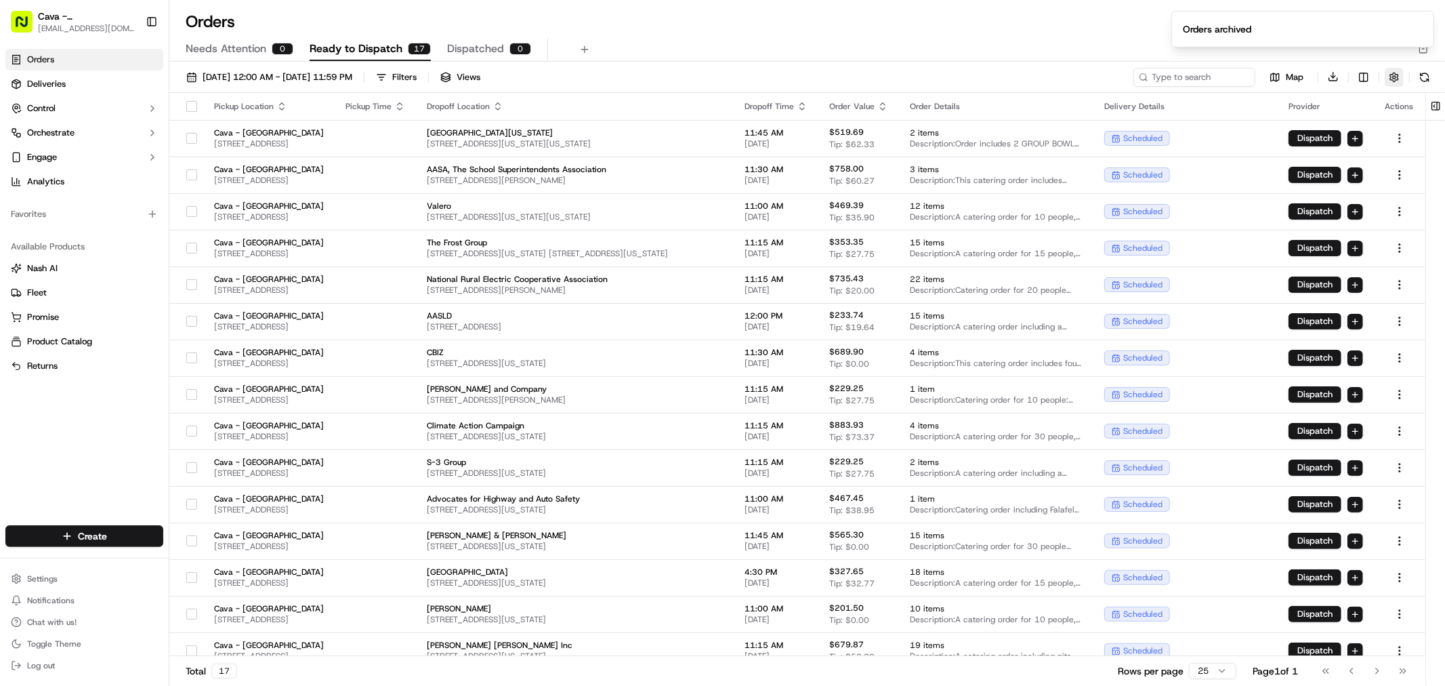
click at [1391, 79] on button "button" at bounding box center [1394, 77] width 19 height 19
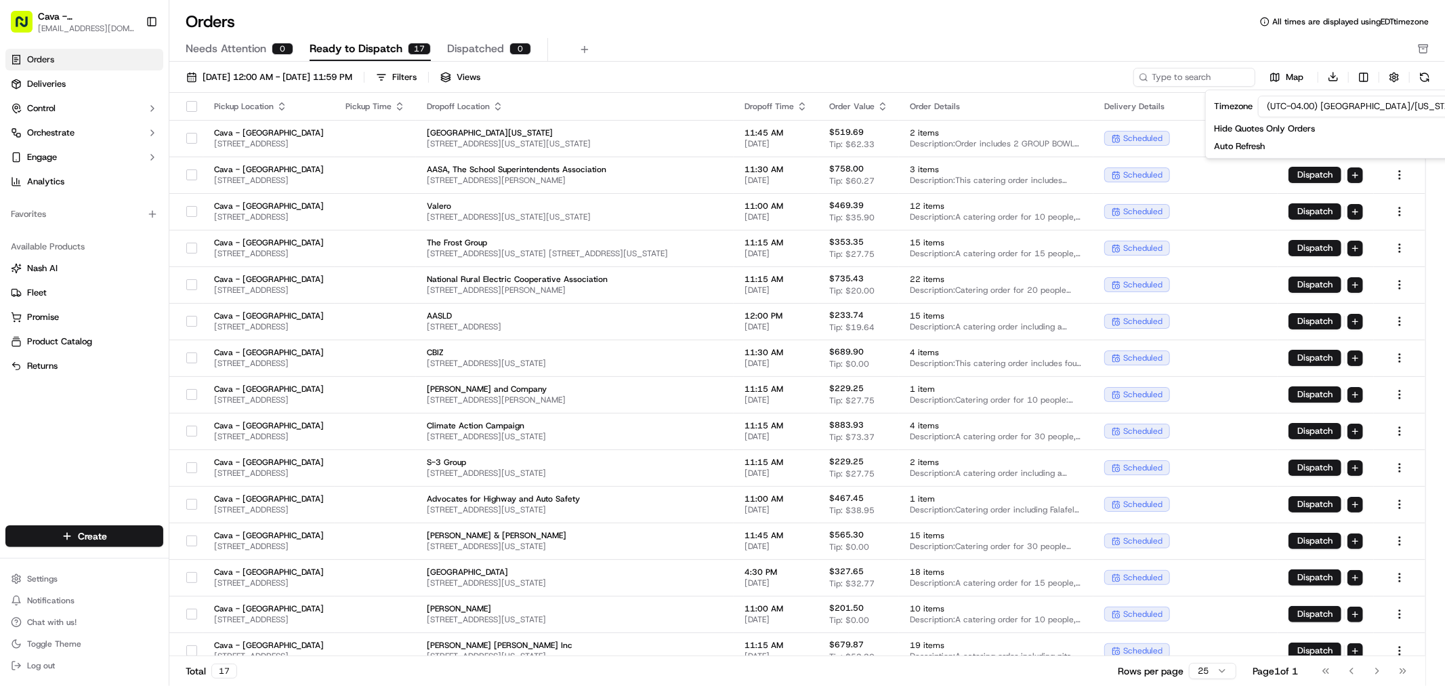
click at [1318, 52] on div "Needs Attention 0 Ready to Dispatch 17 Dispatched 0" at bounding box center [798, 49] width 1225 height 23
click at [1432, 108] on button at bounding box center [1436, 106] width 22 height 27
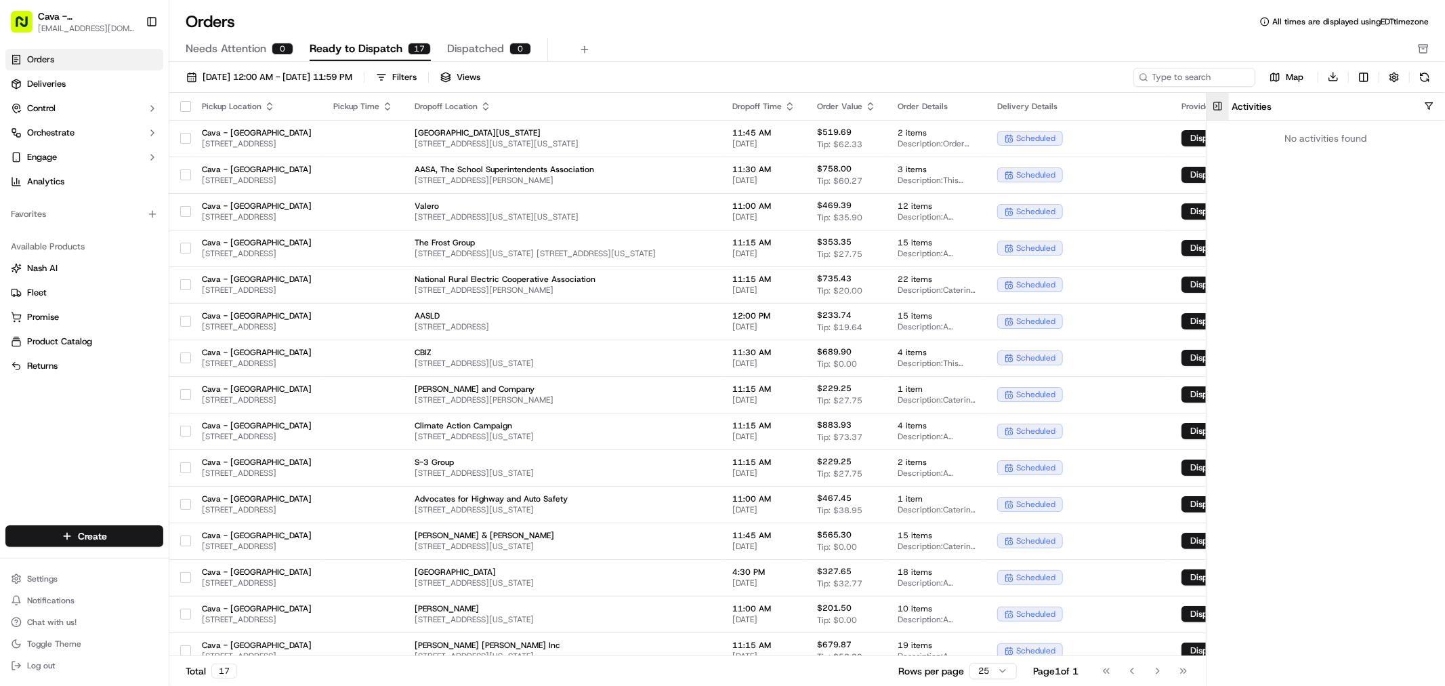
click at [1432, 108] on button "button" at bounding box center [1429, 106] width 10 height 10
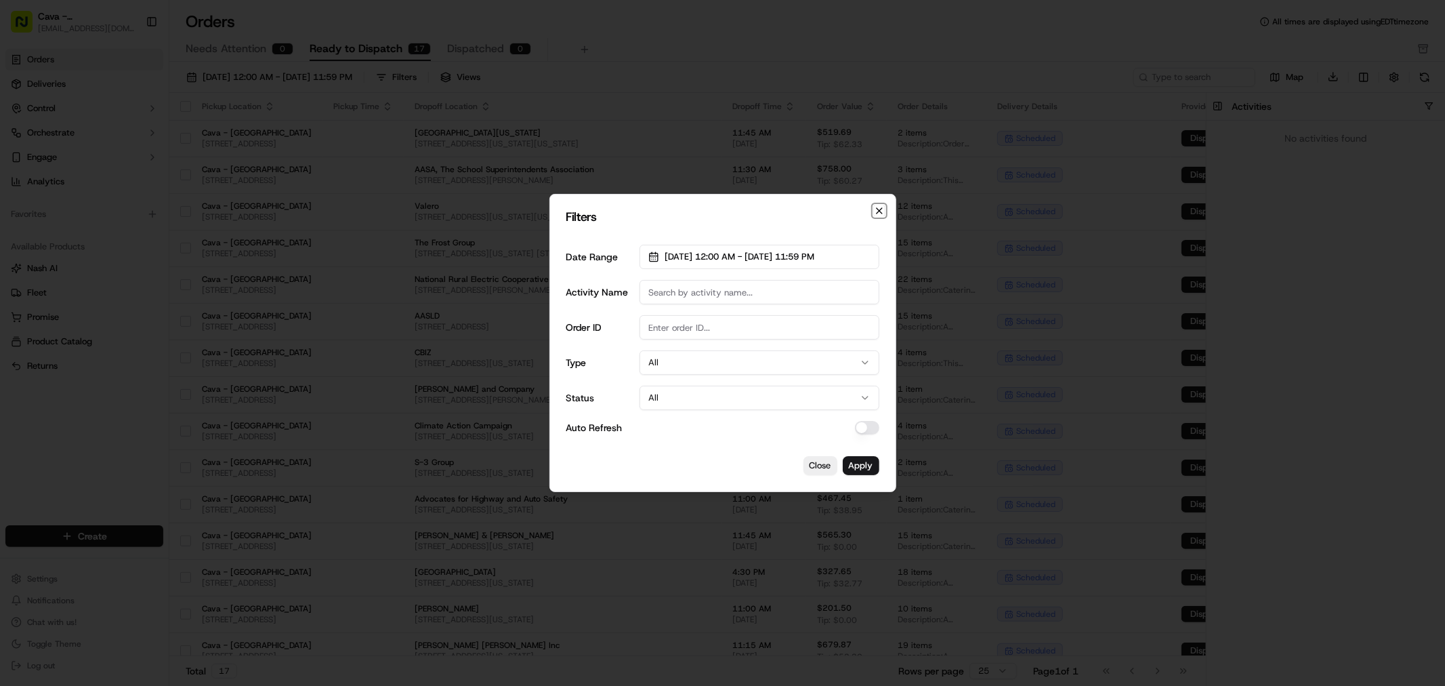
click at [882, 207] on icon "button" at bounding box center [879, 210] width 11 height 11
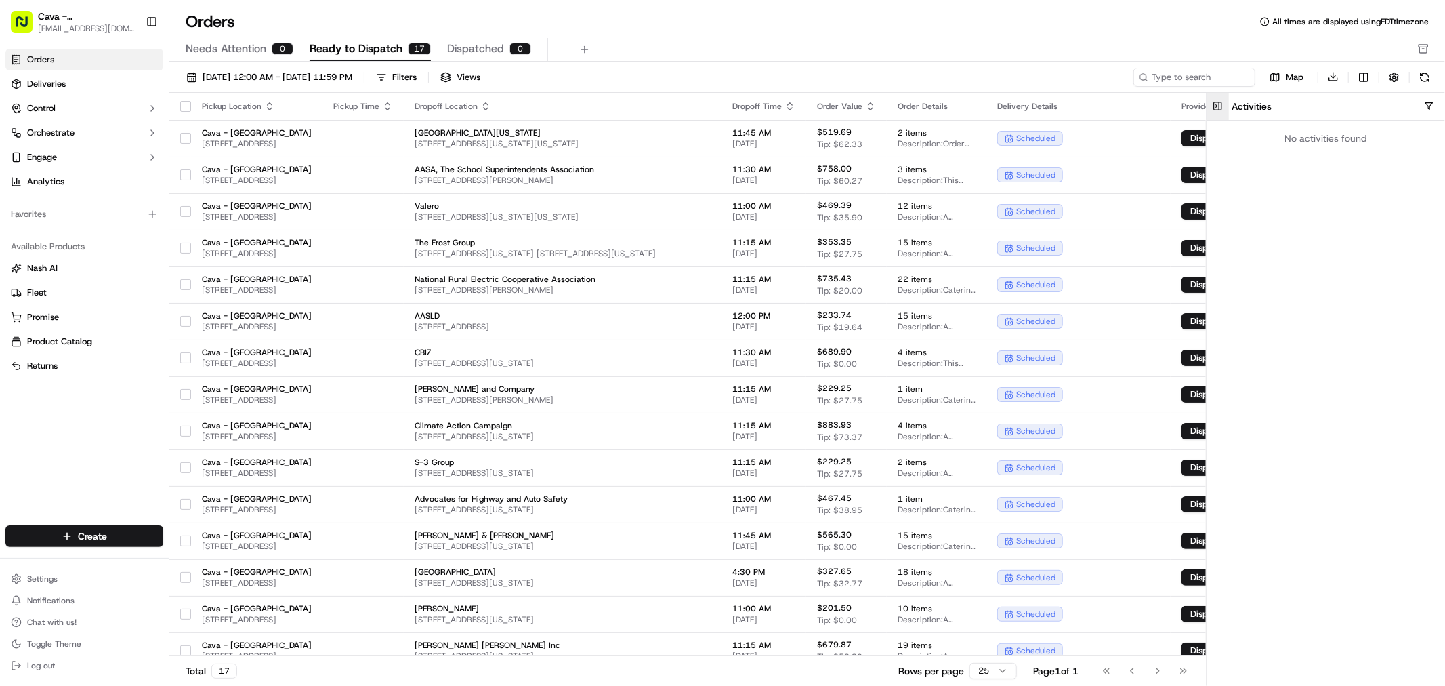
click at [1214, 108] on button at bounding box center [1218, 106] width 22 height 27
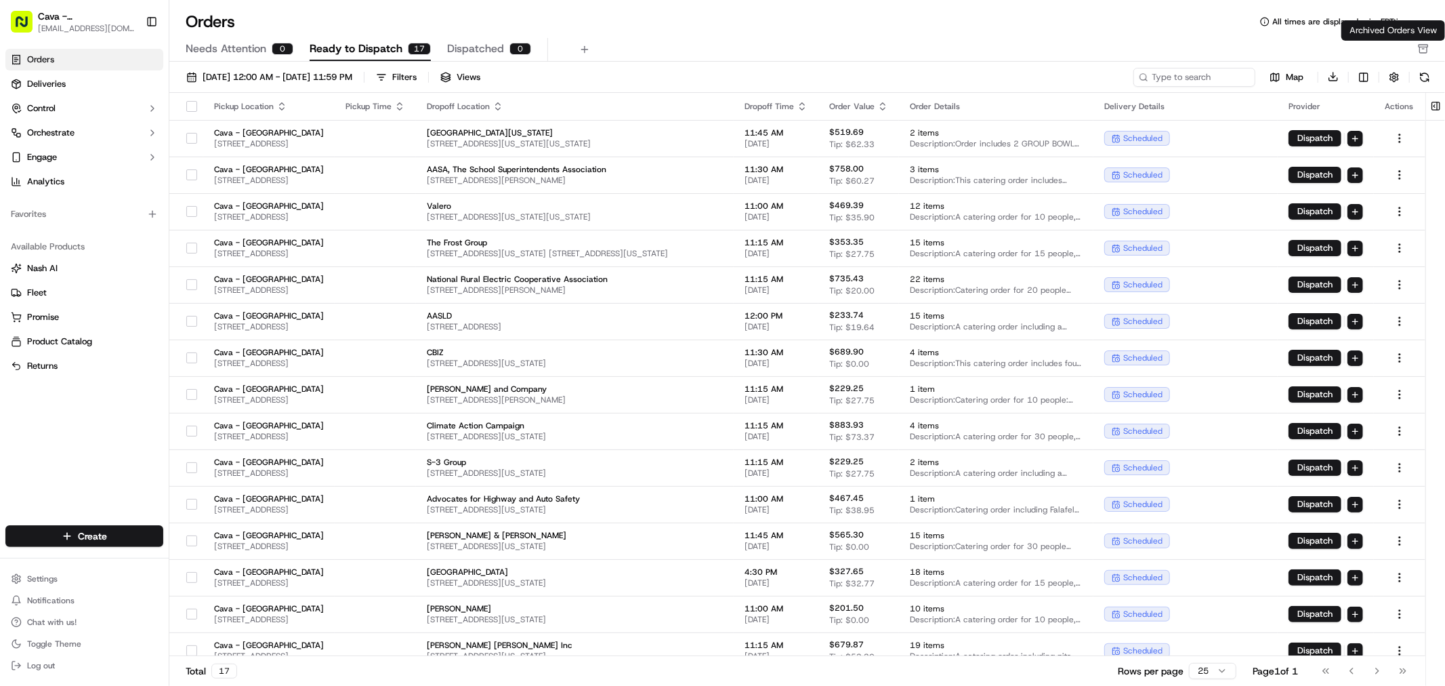
click at [1431, 52] on div "Needs Attention 0 Ready to Dispatch 17 Dispatched 0" at bounding box center [807, 50] width 1276 height 24
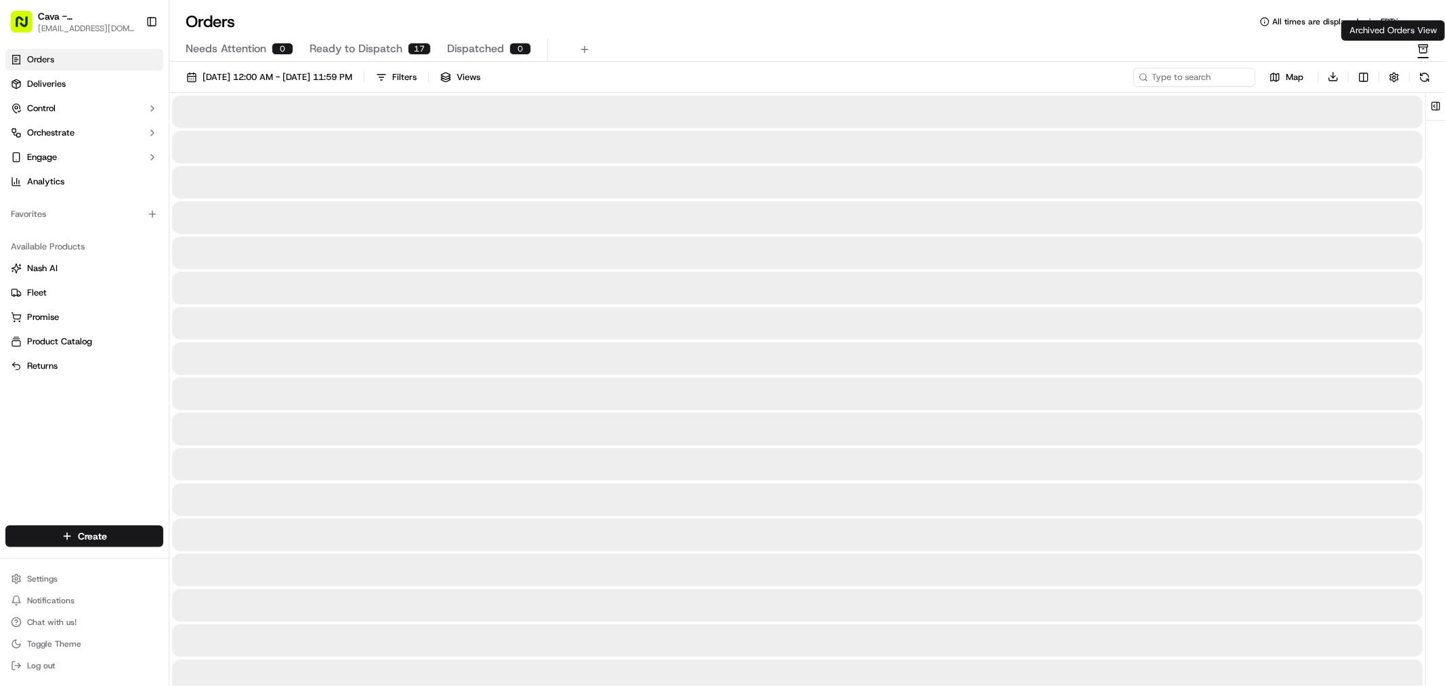
click at [1424, 52] on icon "button" at bounding box center [1423, 50] width 7 height 6
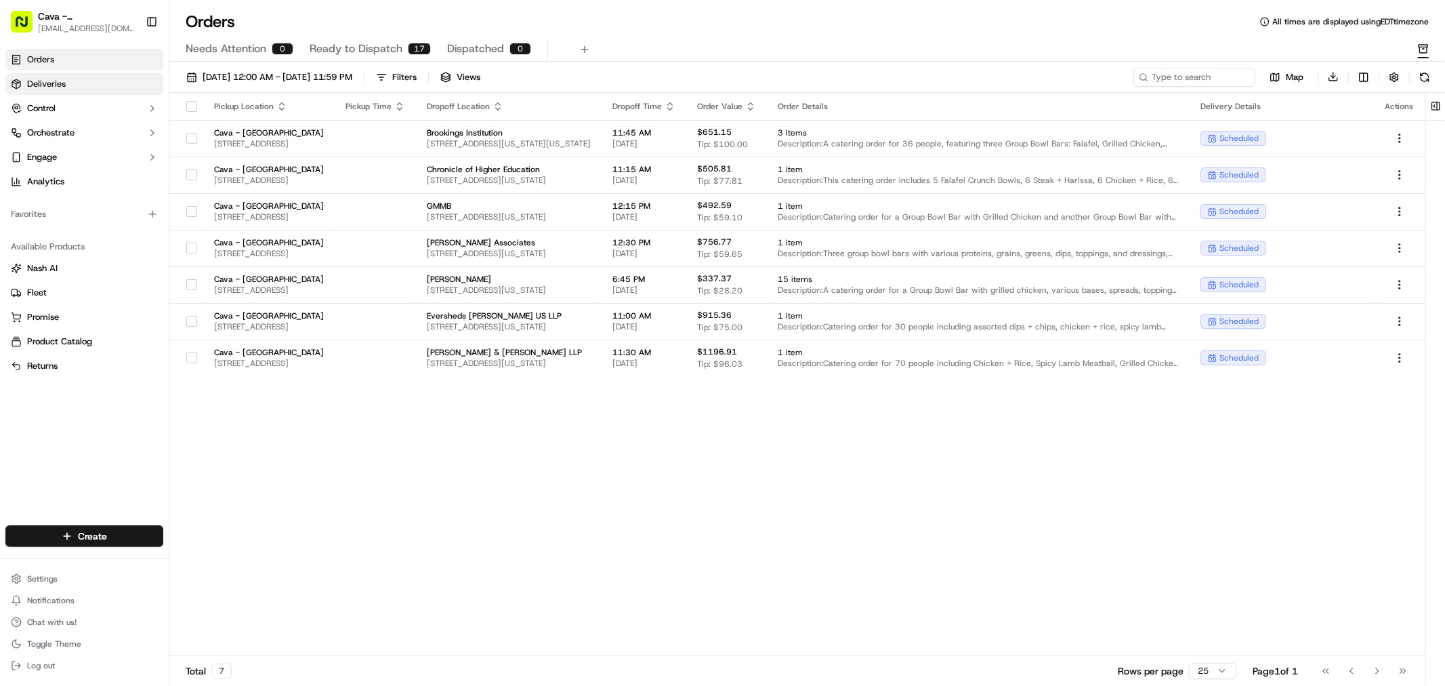
click at [102, 79] on link "Deliveries" at bounding box center [84, 84] width 158 height 22
